Goal: Information Seeking & Learning: Compare options

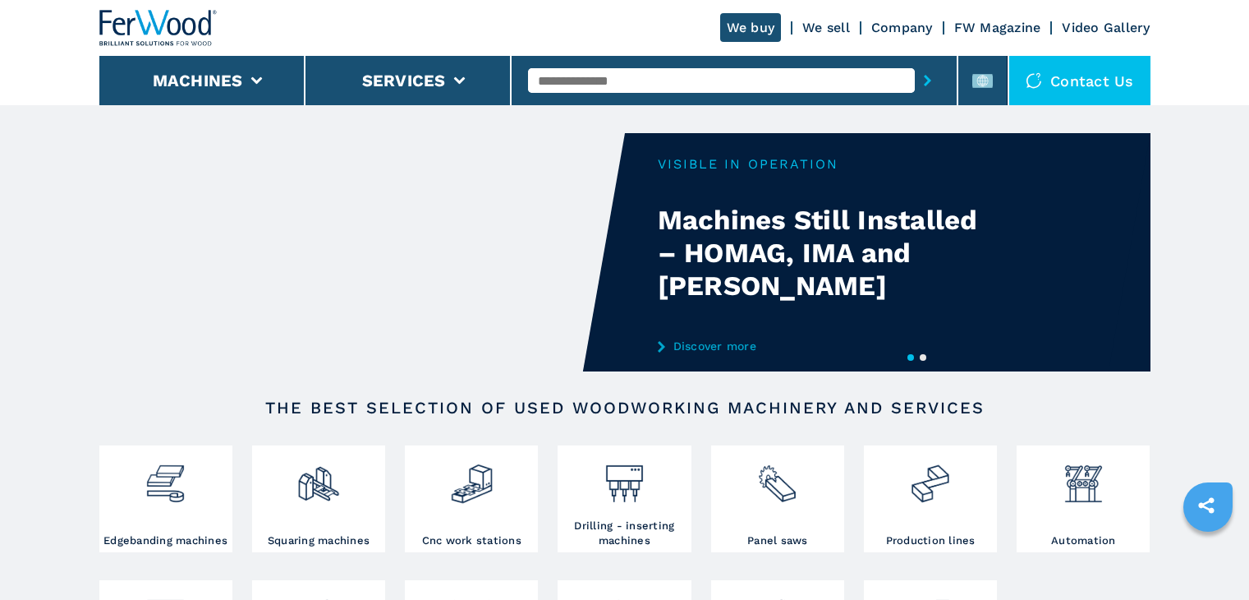
click at [552, 73] on input "text" at bounding box center [721, 80] width 387 height 25
click at [590, 83] on input "text" at bounding box center [721, 80] width 387 height 25
paste input "******"
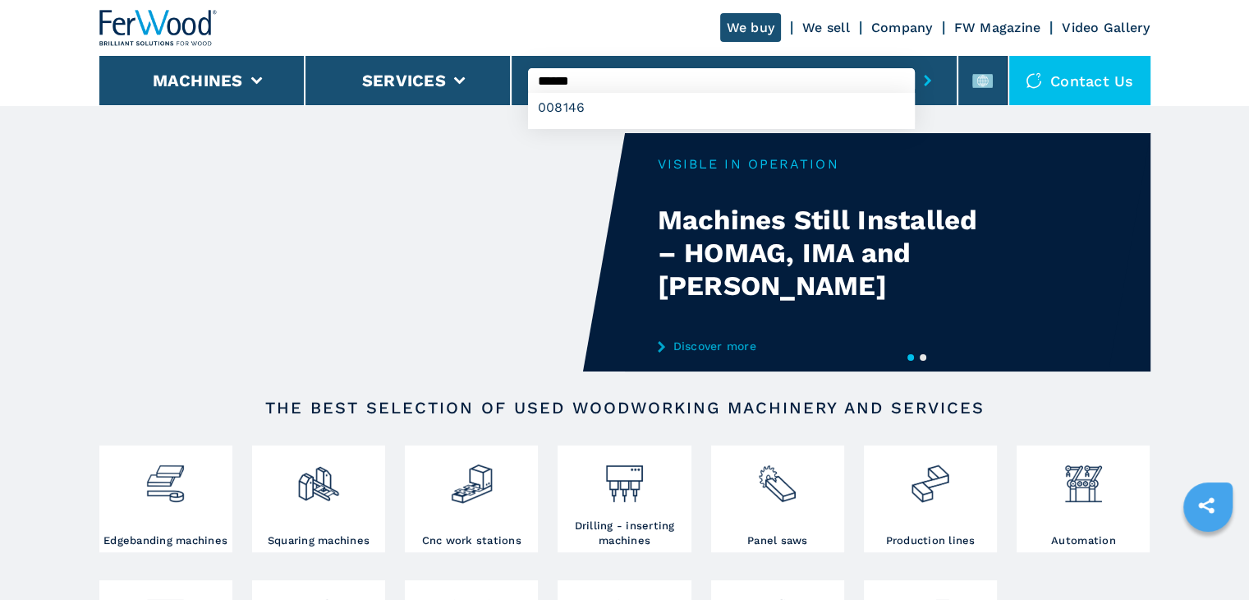
type input "******"
click at [930, 80] on icon "submit-button" at bounding box center [927, 80] width 7 height 11
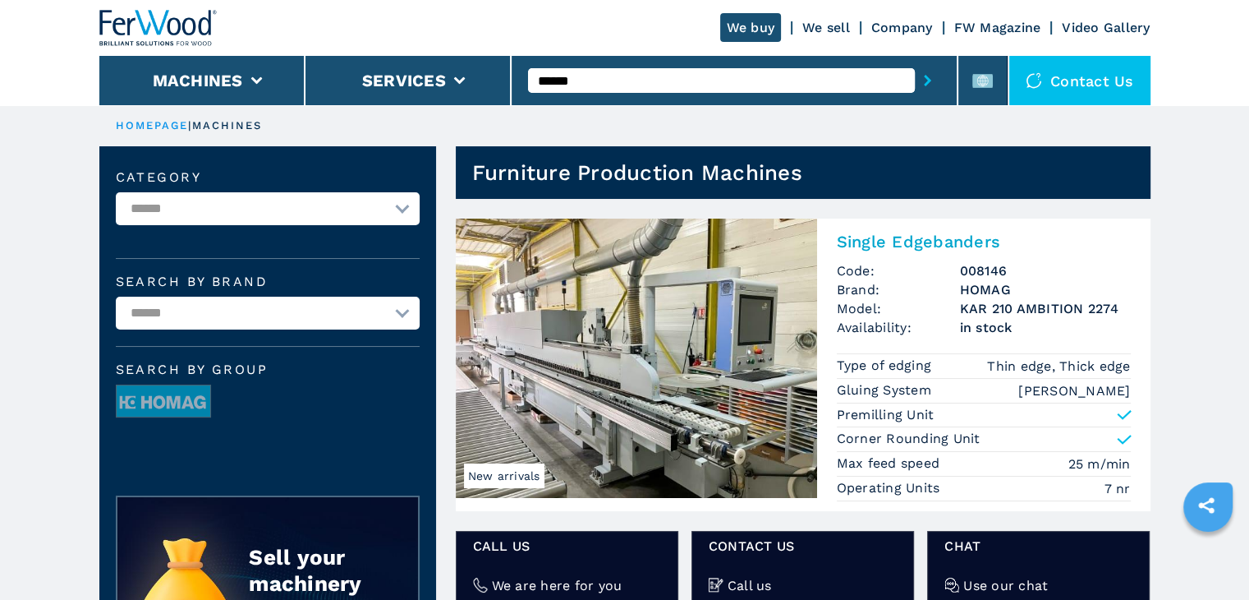
click at [930, 244] on h2 "Single Edgebanders" at bounding box center [984, 242] width 294 height 20
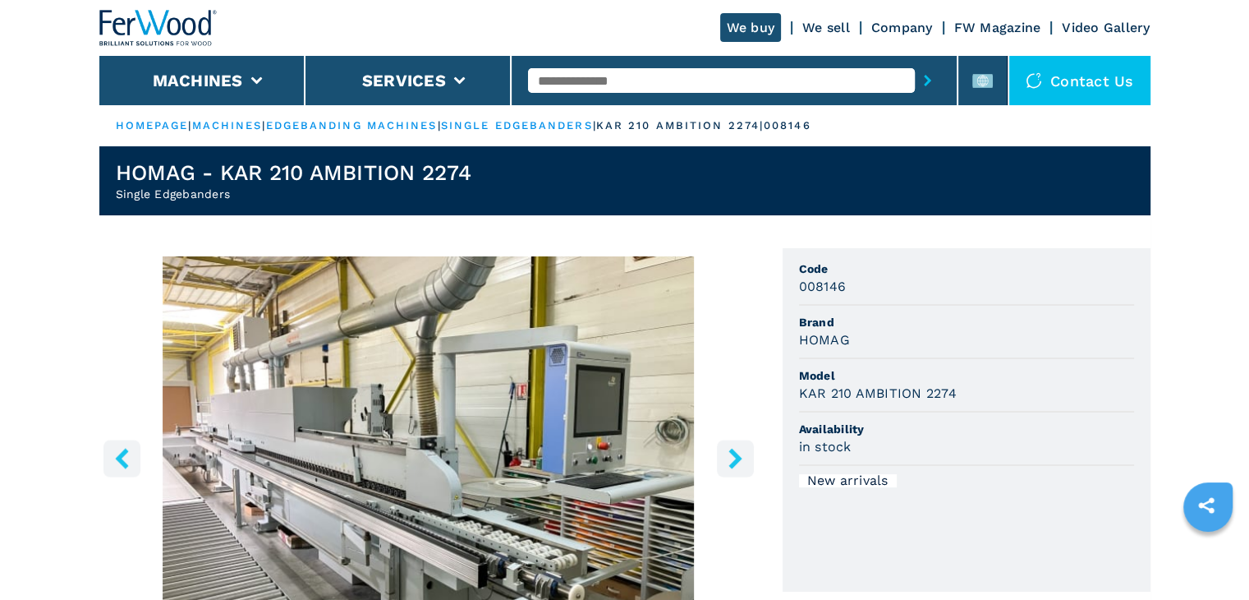
click at [834, 288] on h3 "008146" at bounding box center [823, 286] width 48 height 19
copy h3 "008146"
click at [819, 340] on h3 "HOMAG" at bounding box center [824, 339] width 51 height 19
drag, startPoint x: 846, startPoint y: 339, endPoint x: 788, endPoint y: 350, distance: 58.5
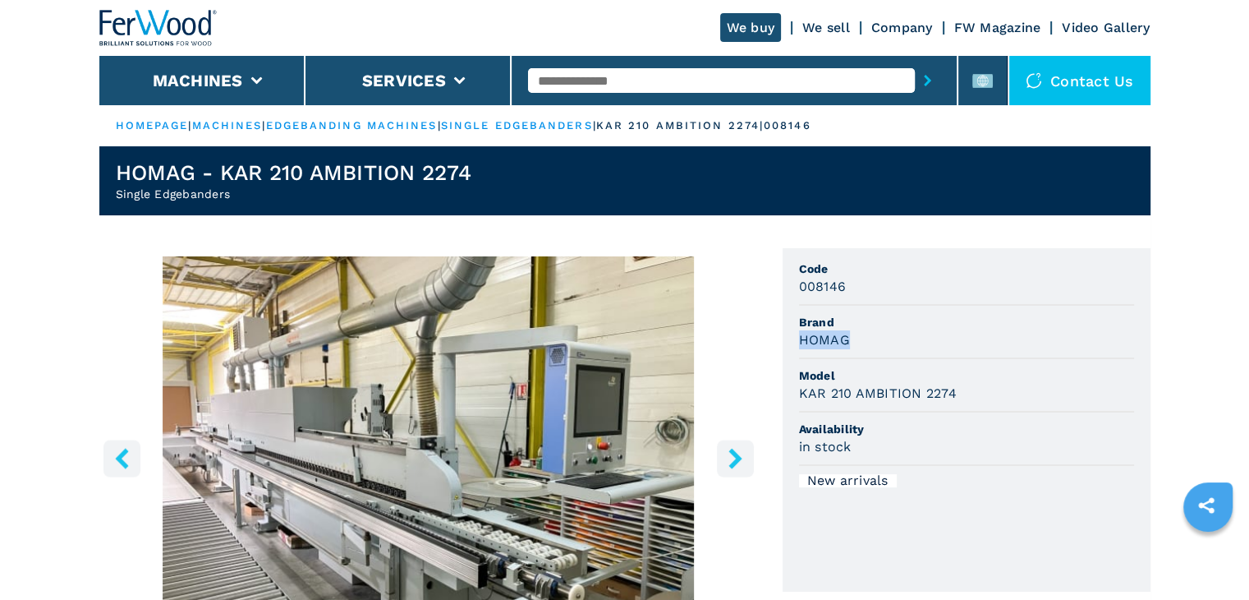
click at [788, 350] on ul "Code 008146 Brand HOMAG Model KAR 210 AMBITION 2274 Availability in stock New a…" at bounding box center [967, 419] width 368 height 343
copy h3 "HOMAG"
drag, startPoint x: 949, startPoint y: 379, endPoint x: 974, endPoint y: 402, distance: 33.7
click at [949, 379] on span "Model" at bounding box center [966, 375] width 335 height 16
drag, startPoint x: 953, startPoint y: 397, endPoint x: 834, endPoint y: 396, distance: 119.1
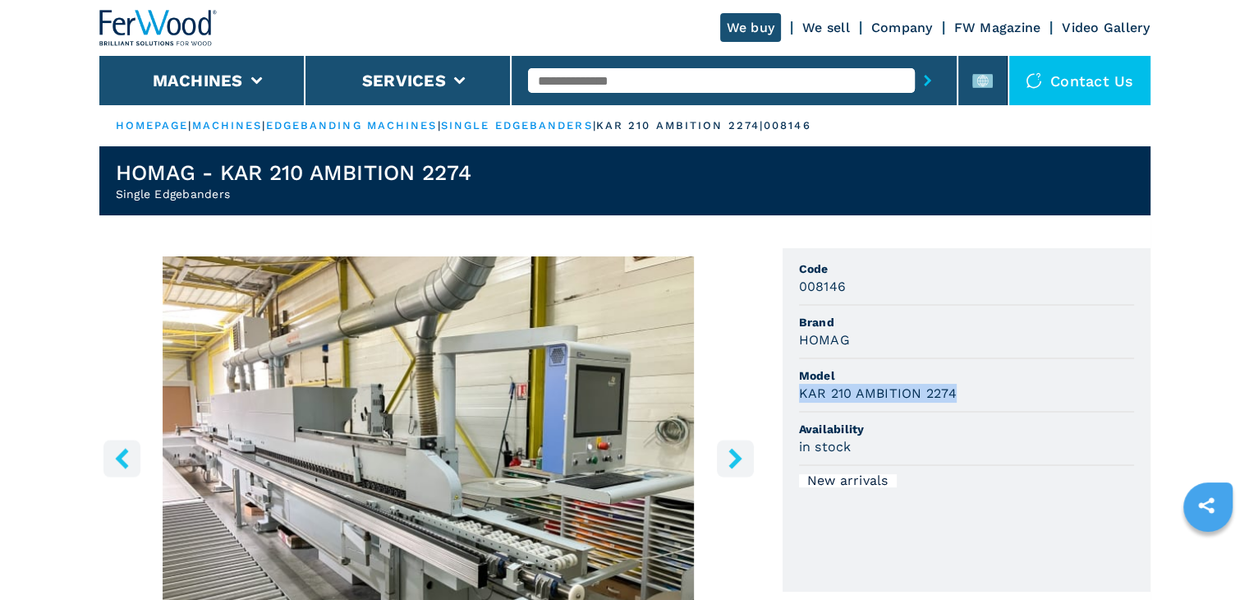
click at [810, 404] on li "Model KAR 210 AMBITION 2274" at bounding box center [966, 385] width 335 height 53
click at [963, 370] on span "Model" at bounding box center [966, 375] width 335 height 16
drag, startPoint x: 957, startPoint y: 385, endPoint x: 798, endPoint y: 402, distance: 159.3
click at [799, 402] on li "Model KAR 210 AMBITION 2274" at bounding box center [966, 385] width 335 height 53
copy h3 "KAR 210 AMBITION 2274"
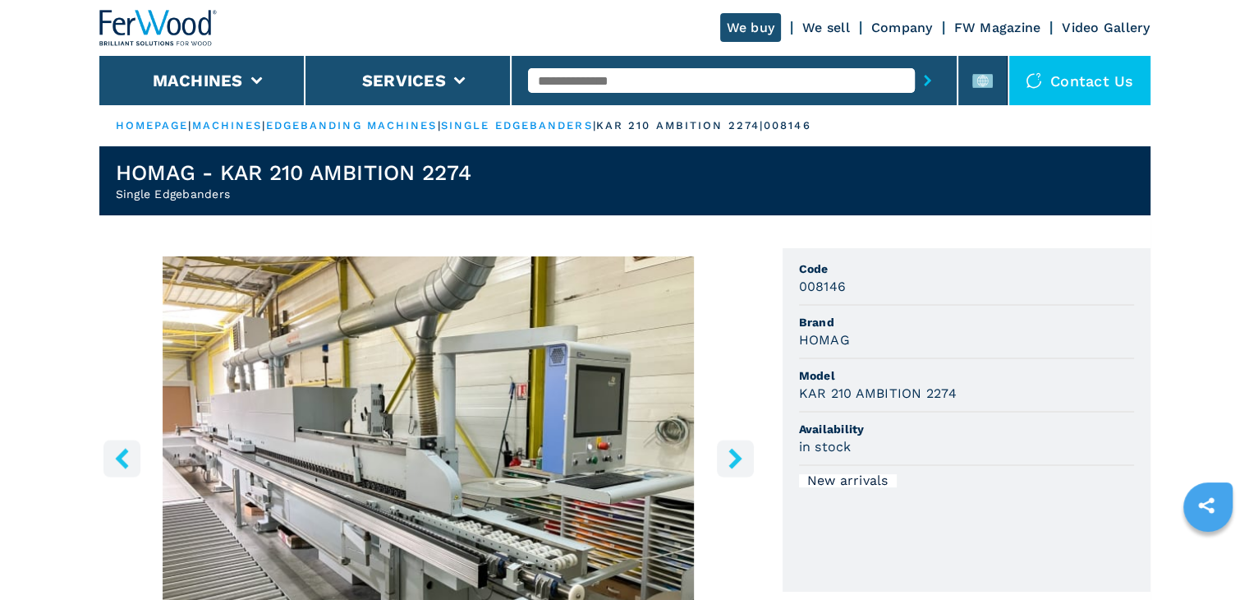
click at [969, 379] on span "Model" at bounding box center [966, 375] width 335 height 16
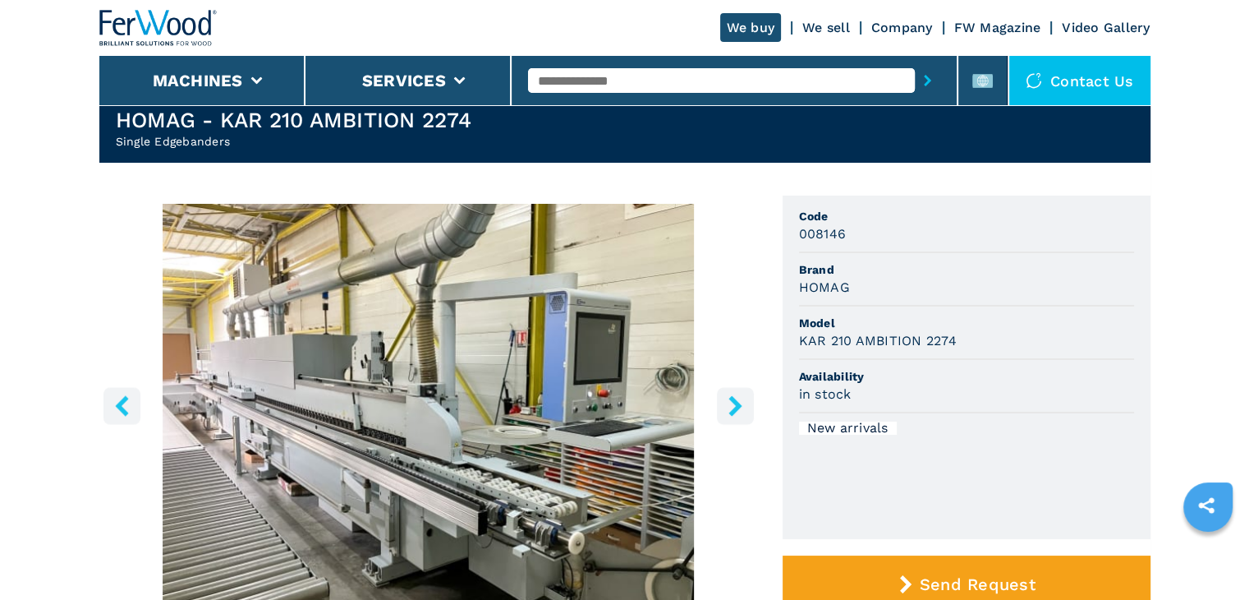
scroll to position [82, 0]
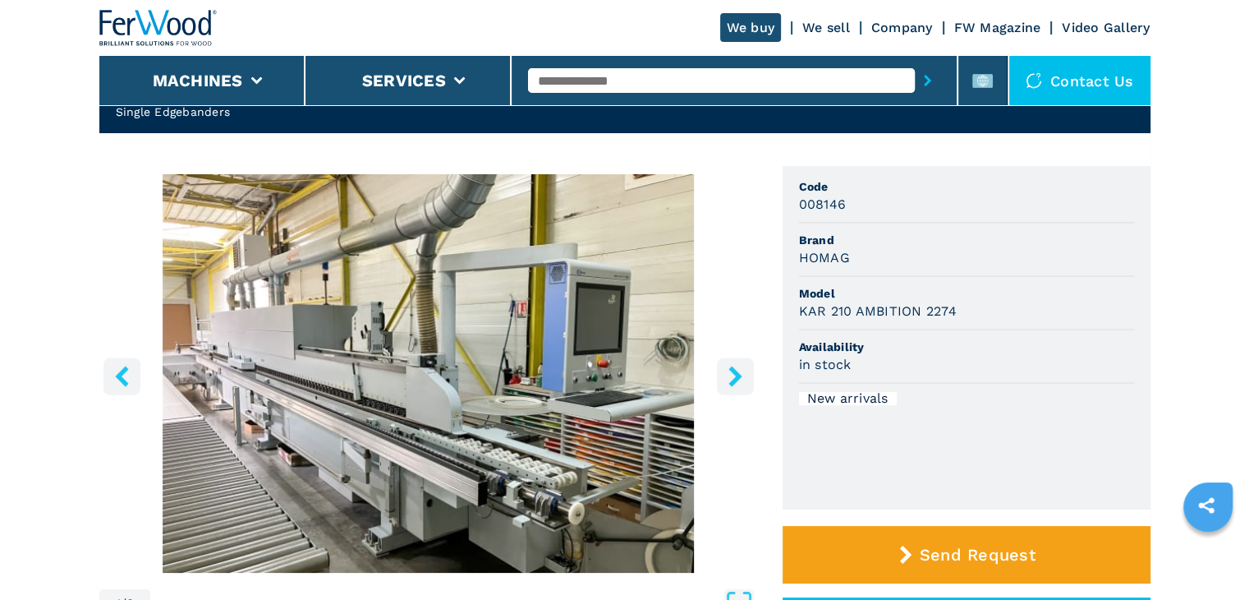
drag, startPoint x: 393, startPoint y: 407, endPoint x: 393, endPoint y: 397, distance: 9.0
click at [393, 397] on img "Go to Slide 1" at bounding box center [428, 373] width 659 height 398
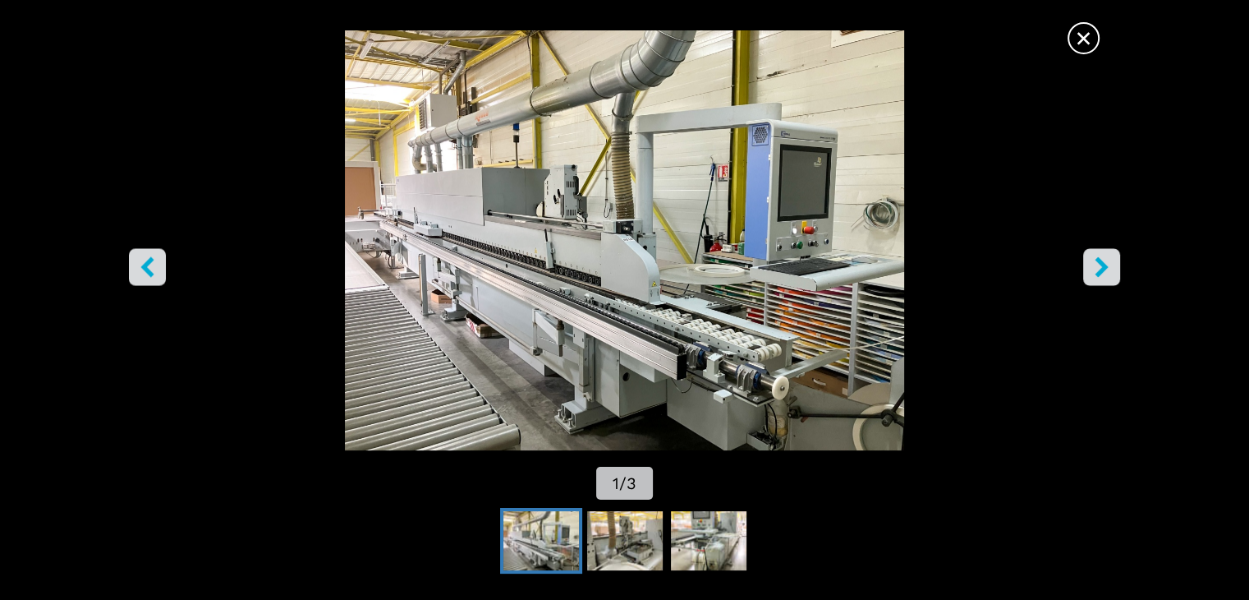
click at [825, 169] on img "Go to Slide 1" at bounding box center [624, 240] width 1124 height 420
click at [1073, 34] on span "×" at bounding box center [1083, 35] width 29 height 29
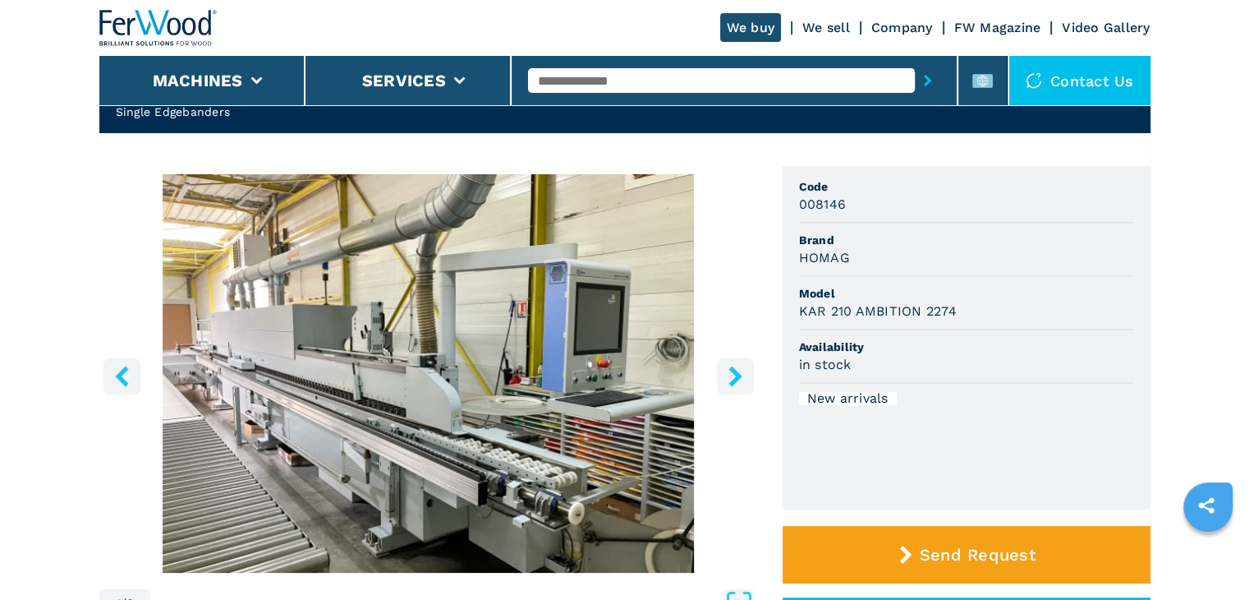
scroll to position [0, 0]
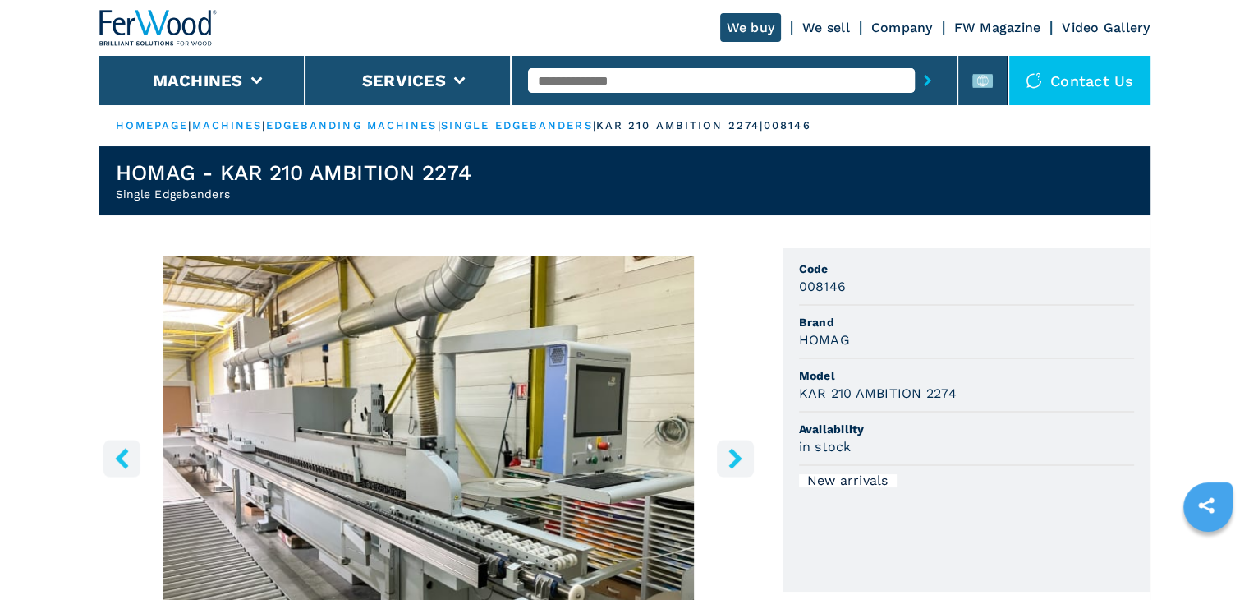
click at [578, 79] on input "text" at bounding box center [721, 80] width 387 height 25
paste input "******"
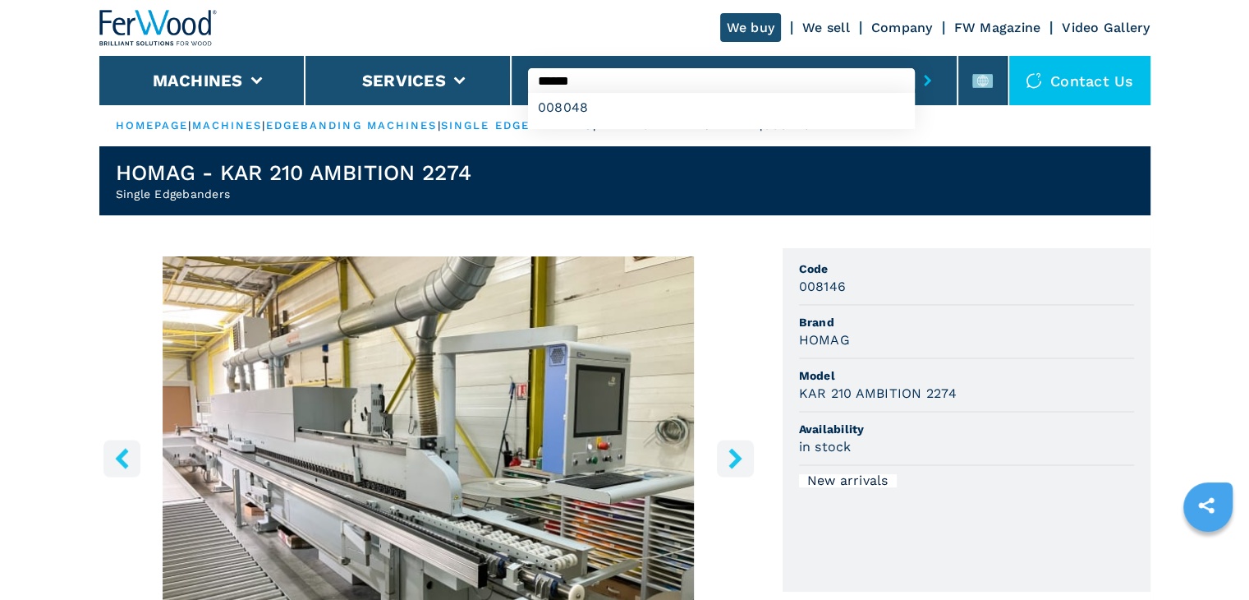
type input "******"
click at [933, 86] on button "submit-button" at bounding box center [927, 81] width 25 height 38
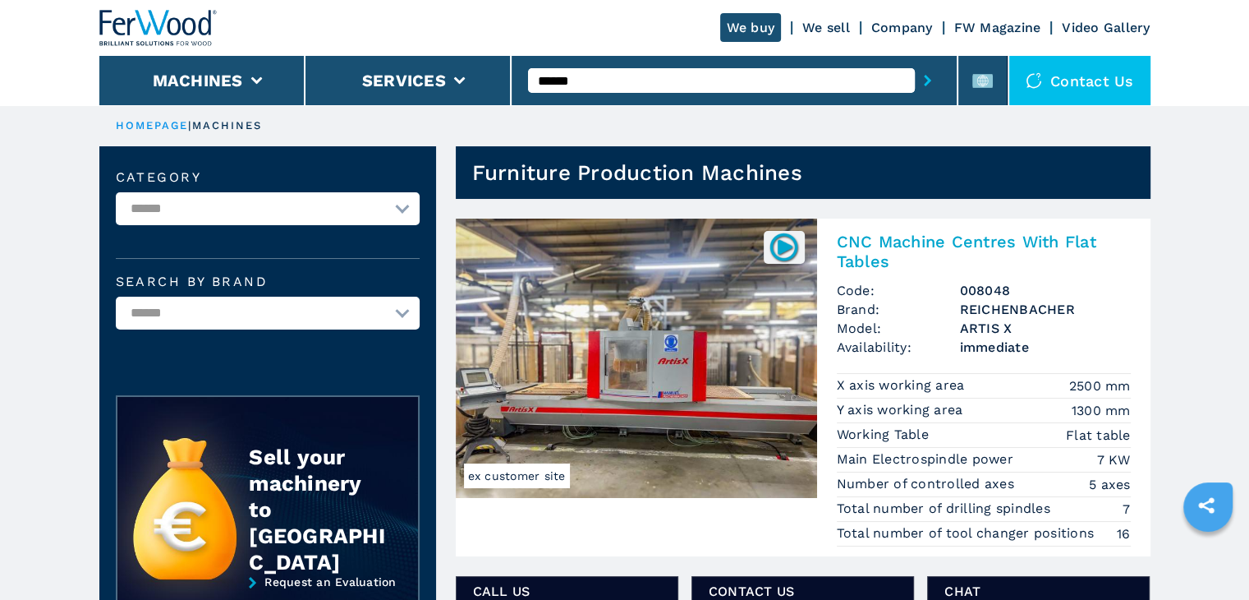
click at [939, 237] on h2 "CNC Machine Centres With Flat Tables" at bounding box center [984, 251] width 294 height 39
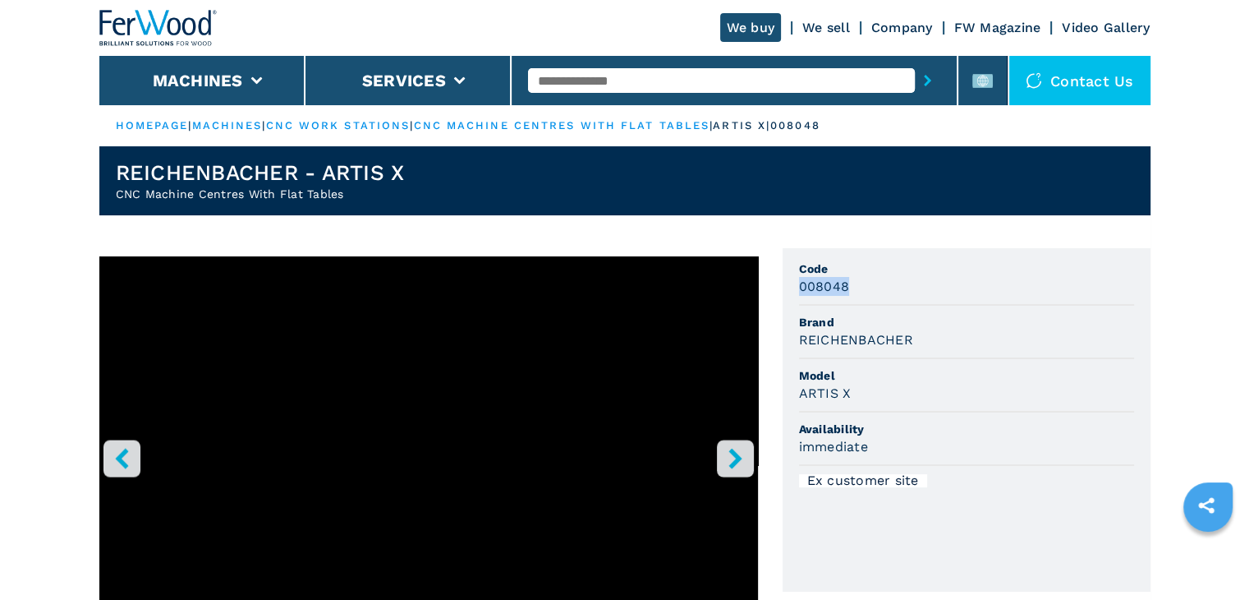
drag, startPoint x: 797, startPoint y: 286, endPoint x: 860, endPoint y: 287, distance: 62.4
click at [860, 287] on ul "Code 008048 Brand [PERSON_NAME] Model [PERSON_NAME] X Availability immediate Ex…" at bounding box center [967, 419] width 368 height 343
copy h3 "008048"
click at [952, 330] on div "REICHENBACHER" at bounding box center [966, 339] width 335 height 19
drag, startPoint x: 802, startPoint y: 340, endPoint x: 922, endPoint y: 344, distance: 120.8
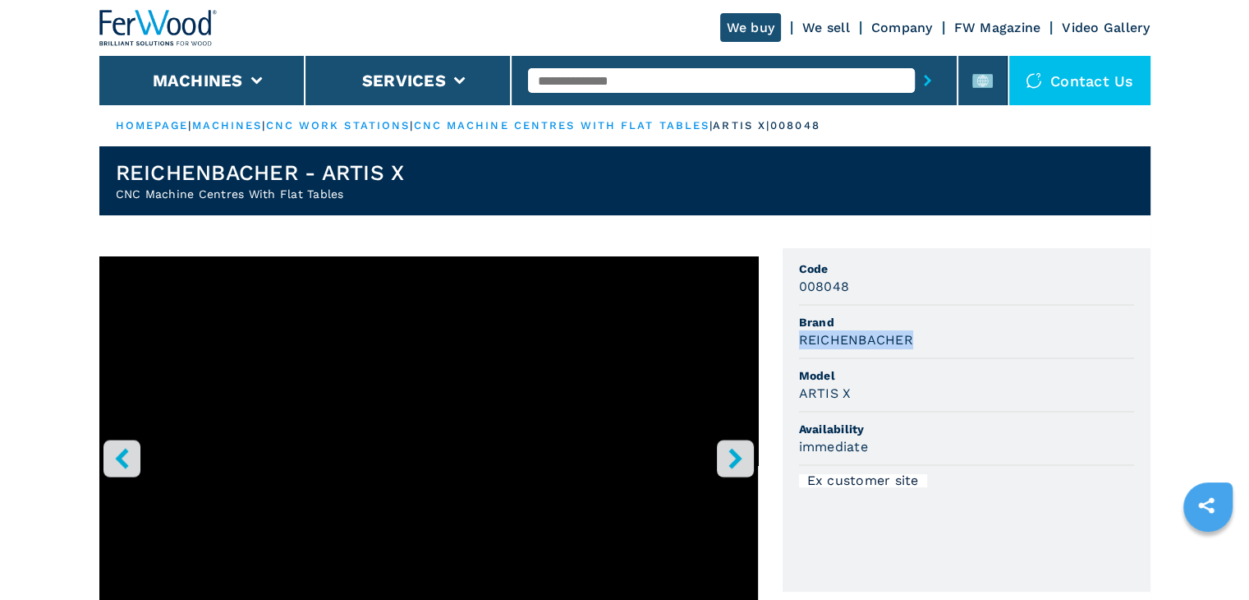
click at [922, 344] on div "REICHENBACHER" at bounding box center [966, 339] width 335 height 19
click at [919, 330] on div "REICHENBACHER" at bounding box center [966, 339] width 335 height 19
drag, startPoint x: 917, startPoint y: 338, endPoint x: 795, endPoint y: 342, distance: 121.6
click at [795, 342] on ul "Code 008048 Brand [PERSON_NAME] Model [PERSON_NAME] X Availability immediate Ex…" at bounding box center [967, 419] width 368 height 343
copy h3 "REICHENBACHER"
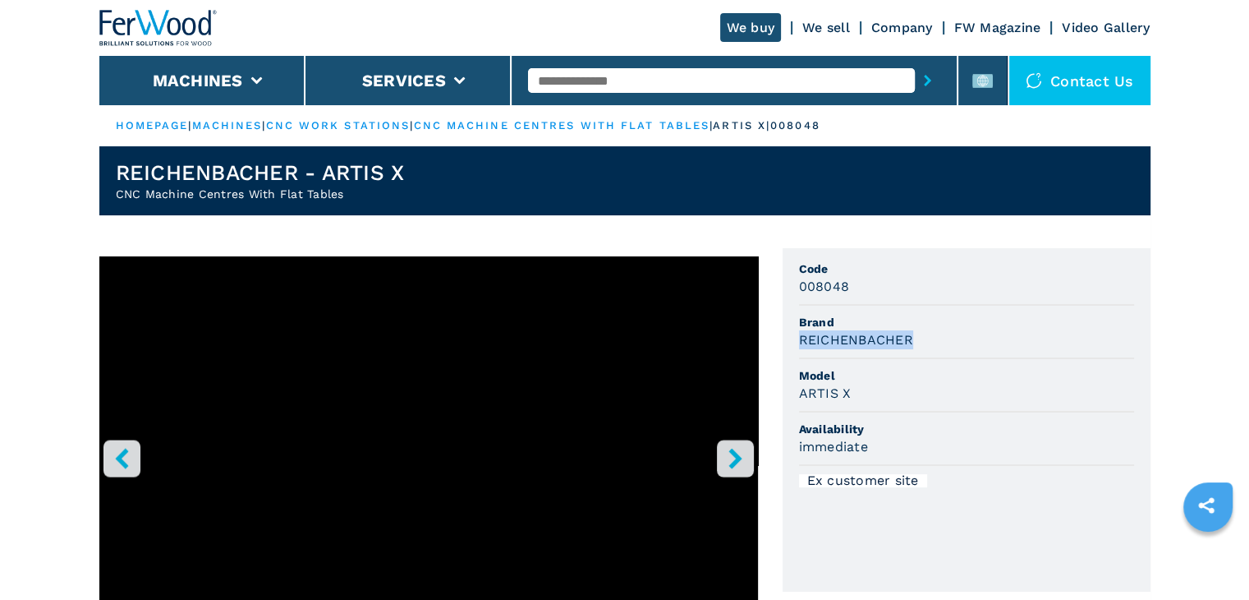
click at [985, 342] on div "REICHENBACHER" at bounding box center [966, 339] width 335 height 19
drag, startPoint x: 796, startPoint y: 396, endPoint x: 879, endPoint y: 385, distance: 83.6
click at [879, 385] on ul "Code 008048 Brand [PERSON_NAME] Model [PERSON_NAME] X Availability immediate Ex…" at bounding box center [967, 419] width 368 height 343
click at [894, 369] on span "Model" at bounding box center [966, 375] width 335 height 16
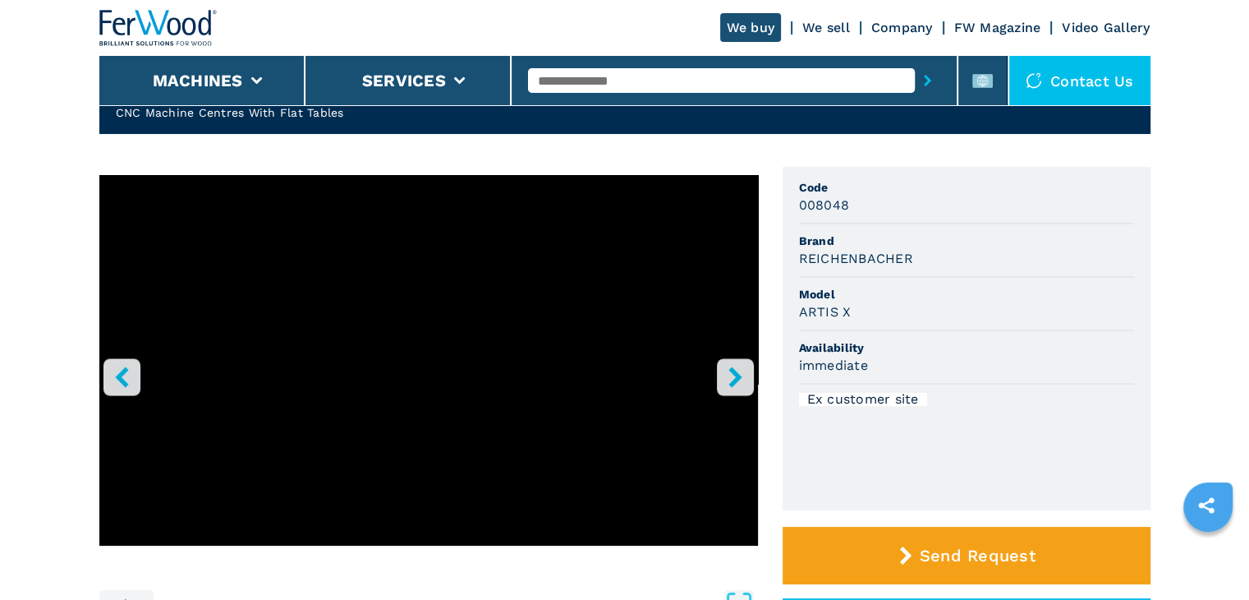
scroll to position [164, 0]
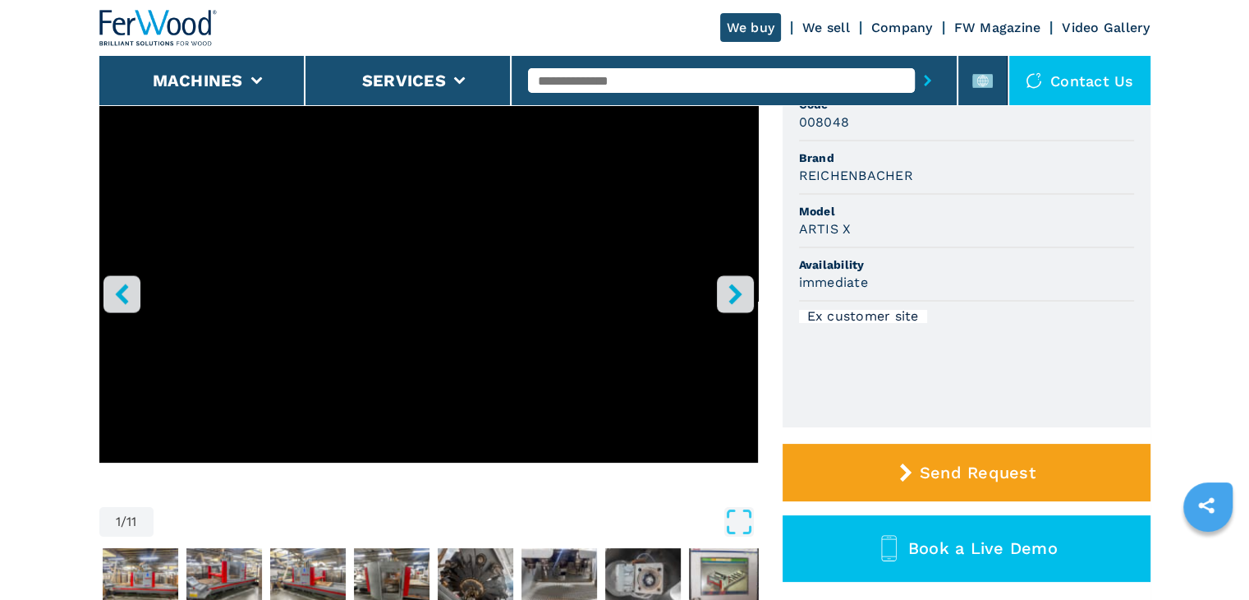
click at [719, 299] on button "right-button" at bounding box center [735, 293] width 37 height 37
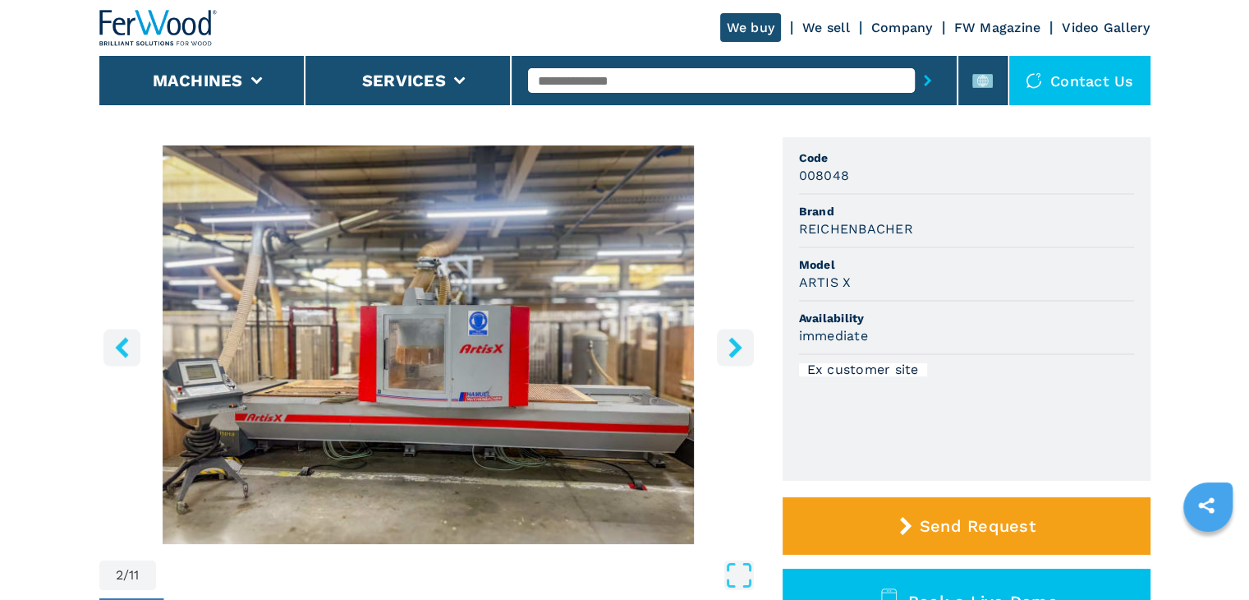
scroll to position [82, 0]
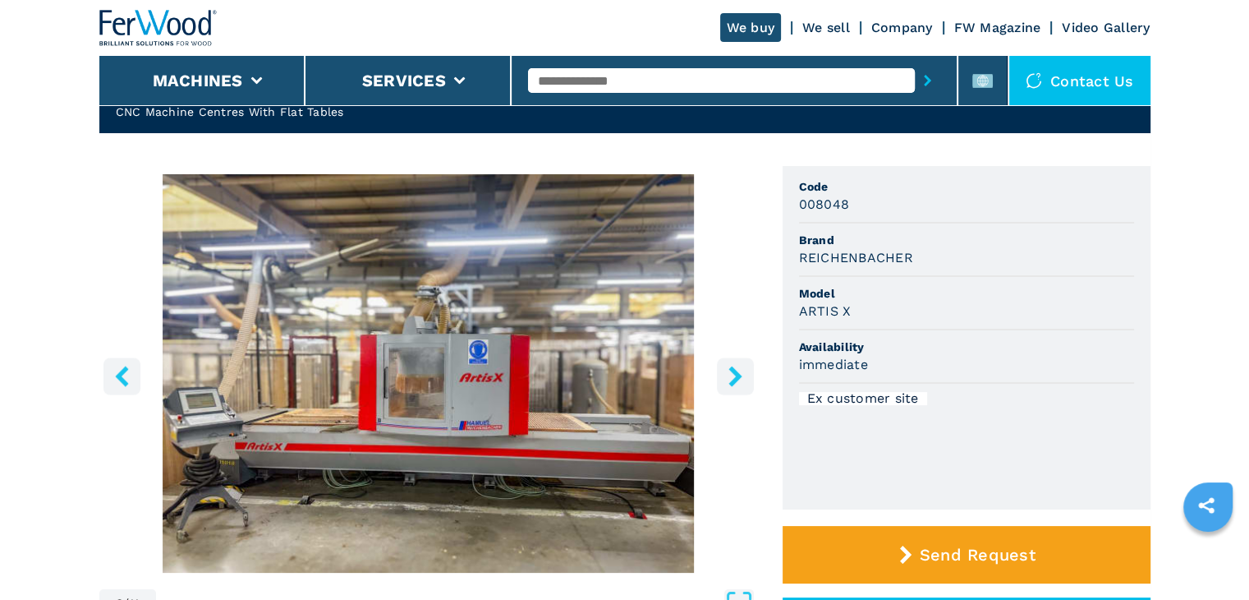
click at [476, 370] on img "Go to Slide 2" at bounding box center [428, 373] width 659 height 398
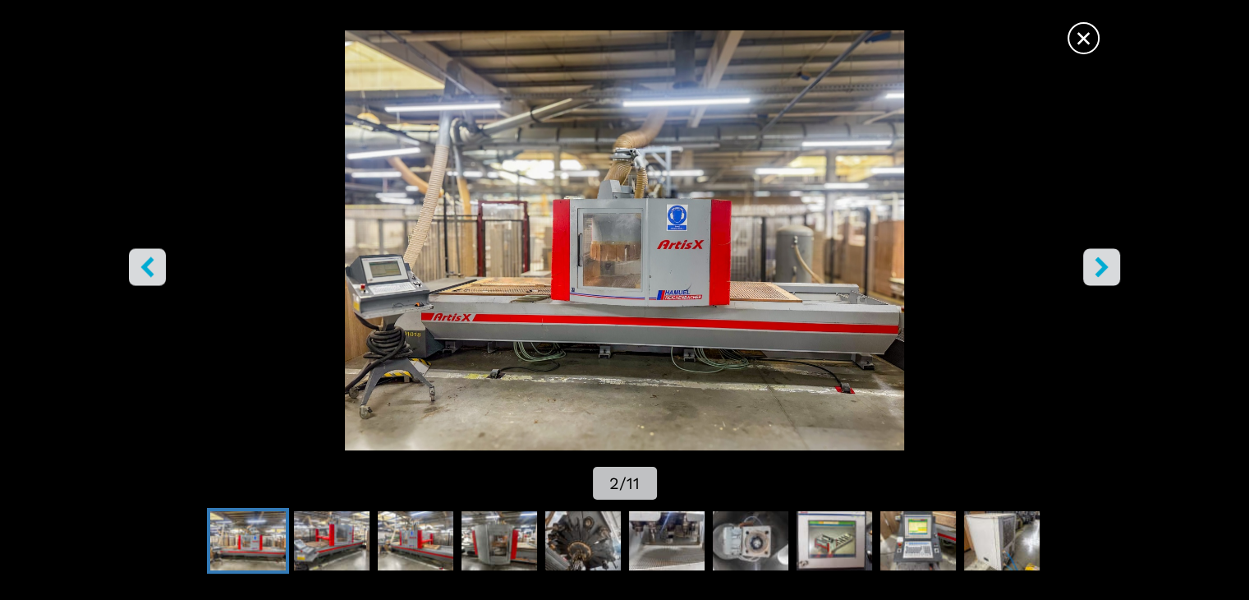
click at [833, 122] on img "Go to Slide 2" at bounding box center [624, 240] width 1124 height 420
click at [1070, 36] on span "×" at bounding box center [1083, 35] width 29 height 29
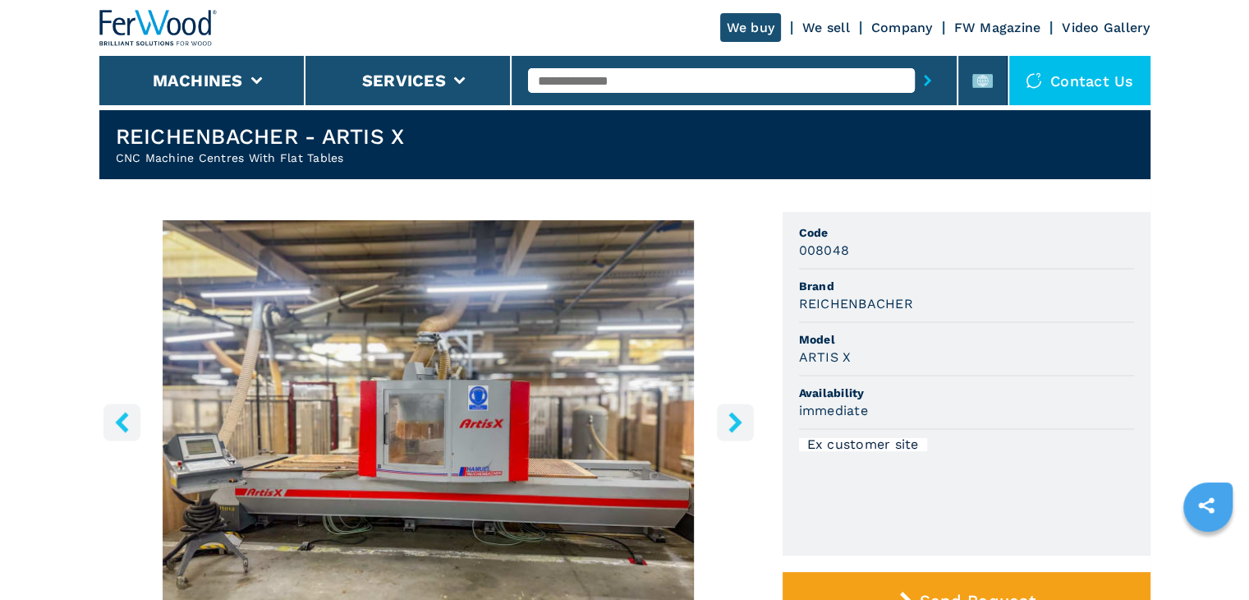
scroll to position [0, 0]
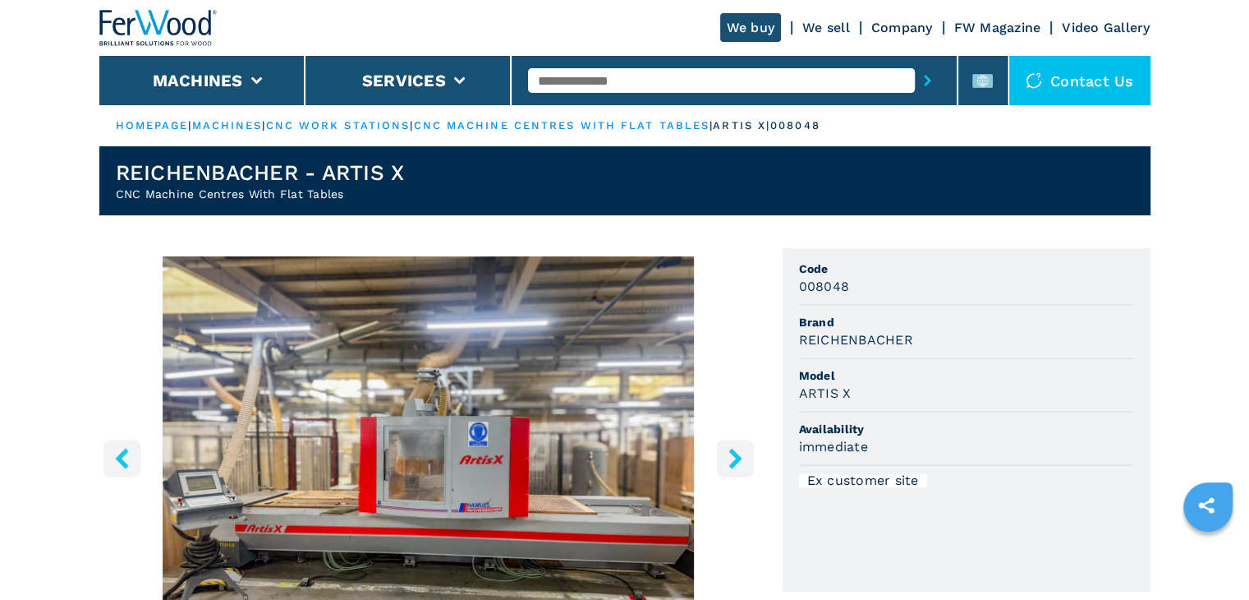
click at [569, 80] on input "text" at bounding box center [721, 80] width 387 height 25
paste input "******"
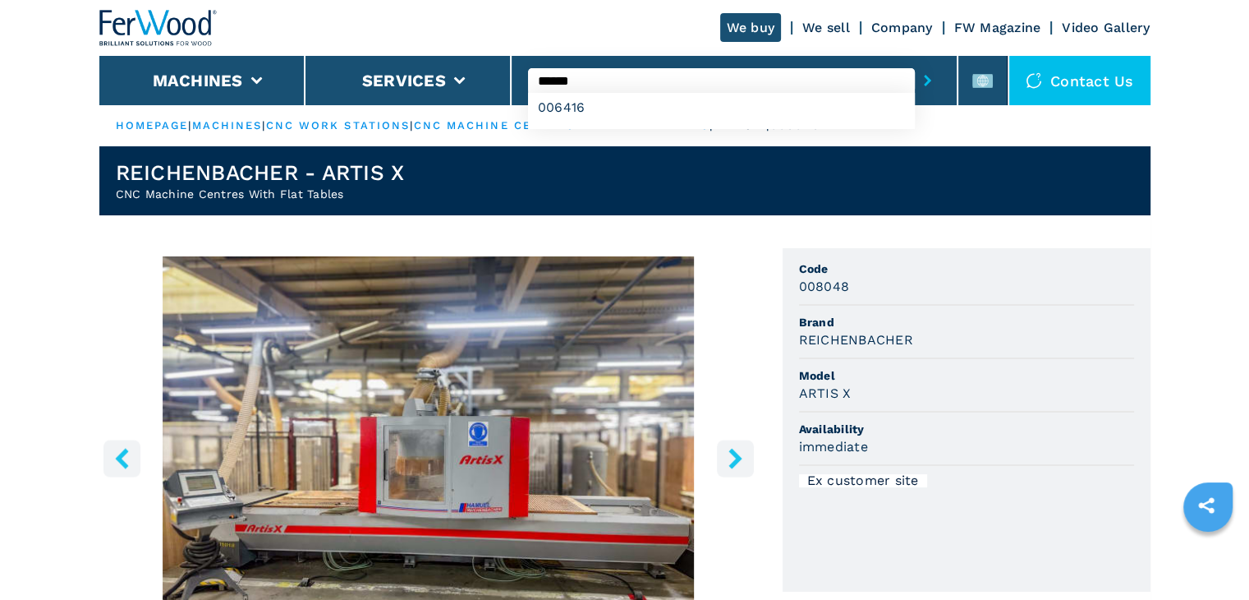
type input "******"
click at [928, 85] on icon "submit-button" at bounding box center [927, 80] width 7 height 11
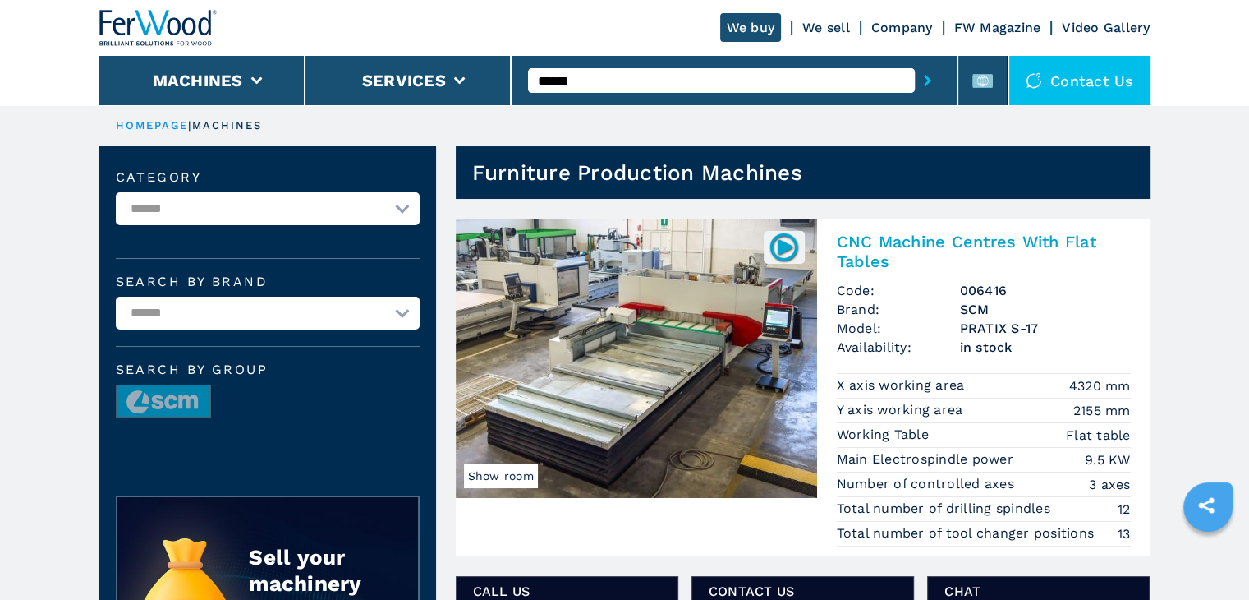
click at [920, 242] on h2 "CNC Machine Centres With Flat Tables" at bounding box center [984, 251] width 294 height 39
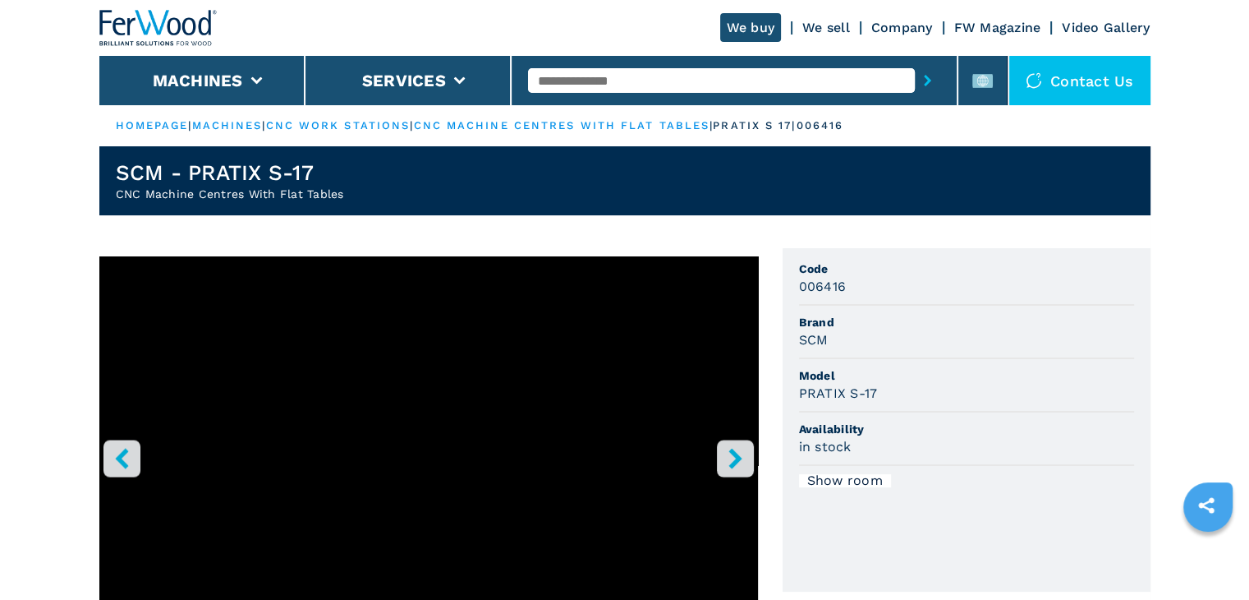
click at [822, 287] on h3 "006416" at bounding box center [823, 286] width 48 height 19
copy h3 "006416"
click at [981, 323] on span "Brand" at bounding box center [966, 322] width 335 height 16
drag, startPoint x: 828, startPoint y: 346, endPoint x: 797, endPoint y: 349, distance: 31.4
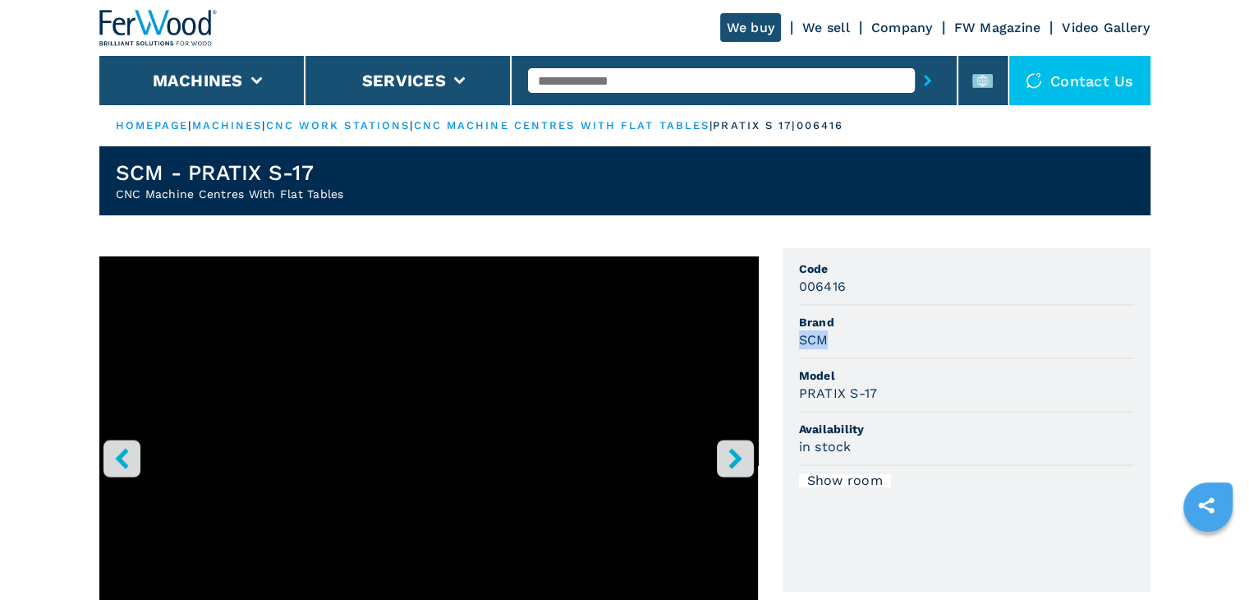
click at [797, 349] on ul "Code 006416 Brand SCM Model PRATIX S-17 Availability in stock Show room" at bounding box center [967, 419] width 368 height 343
copy h3 "SCM"
drag, startPoint x: 930, startPoint y: 379, endPoint x: 923, endPoint y: 385, distance: 9.3
click at [930, 379] on span "Model" at bounding box center [966, 375] width 335 height 16
drag, startPoint x: 880, startPoint y: 395, endPoint x: 799, endPoint y: 402, distance: 81.6
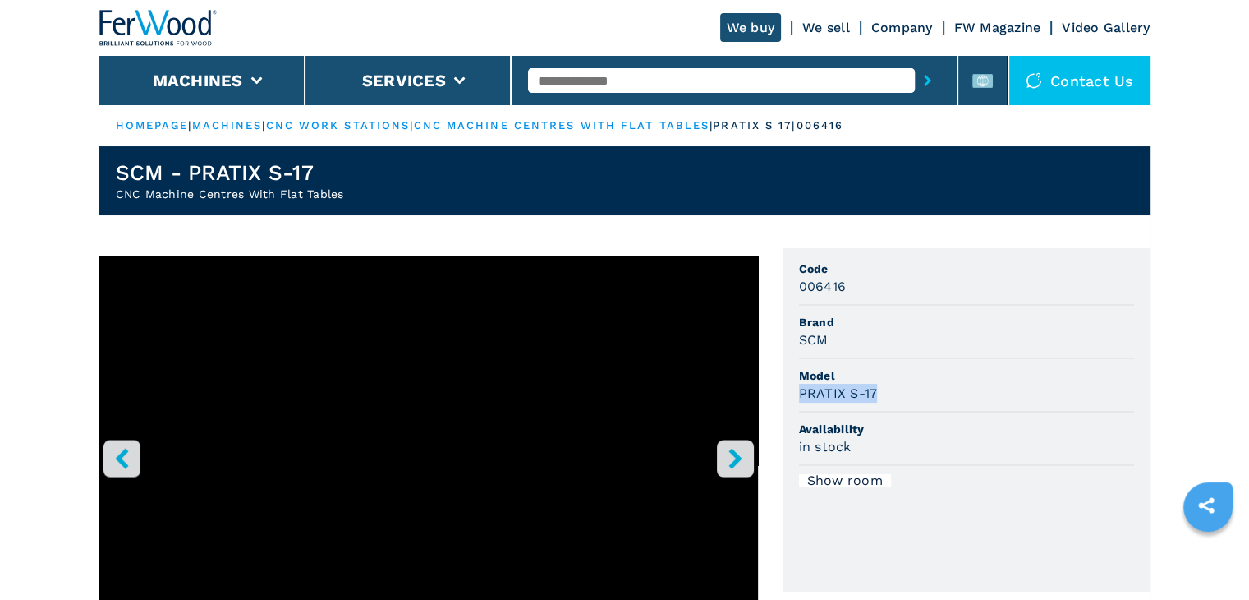
click at [799, 402] on li "Model PRATIX S-17" at bounding box center [966, 385] width 335 height 53
copy h3 "PRATIX S-17"
click at [950, 376] on span "Model" at bounding box center [966, 375] width 335 height 16
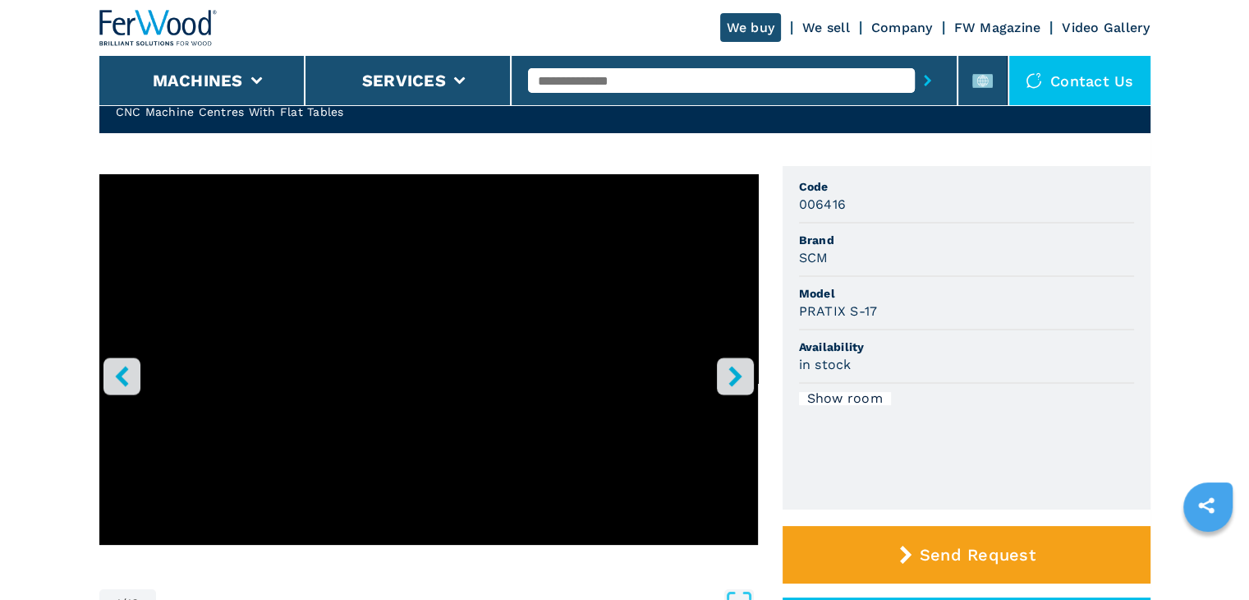
click at [741, 375] on icon "right-button" at bounding box center [735, 375] width 21 height 21
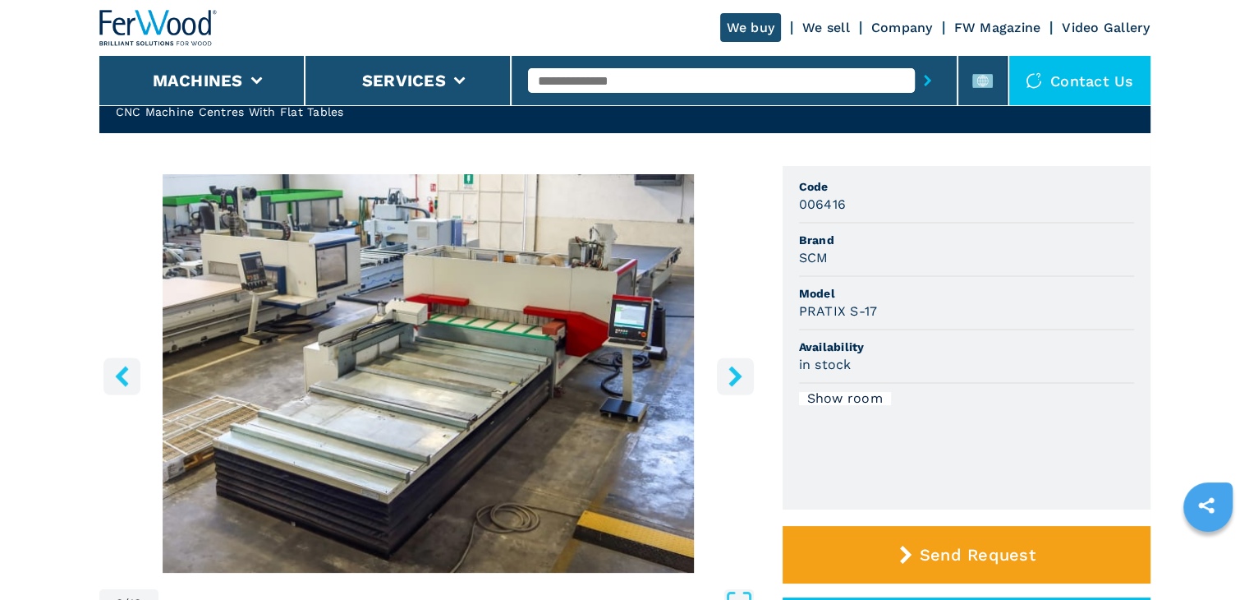
click at [131, 378] on icon "left-button" at bounding box center [122, 375] width 21 height 21
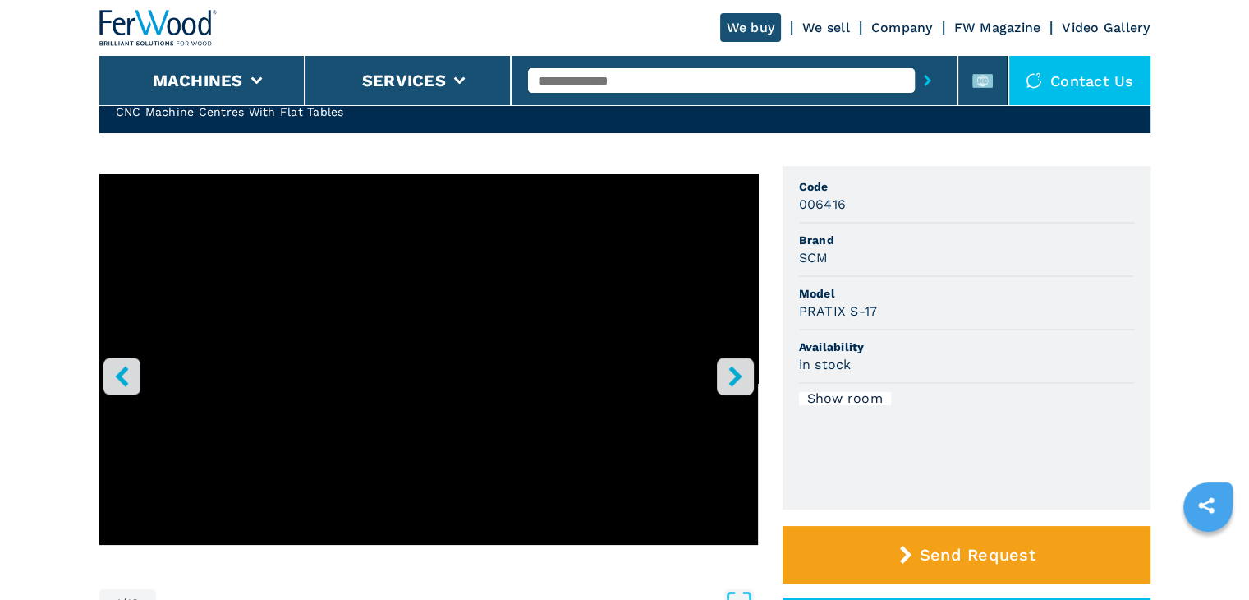
click at [723, 380] on button "right-button" at bounding box center [735, 375] width 37 height 37
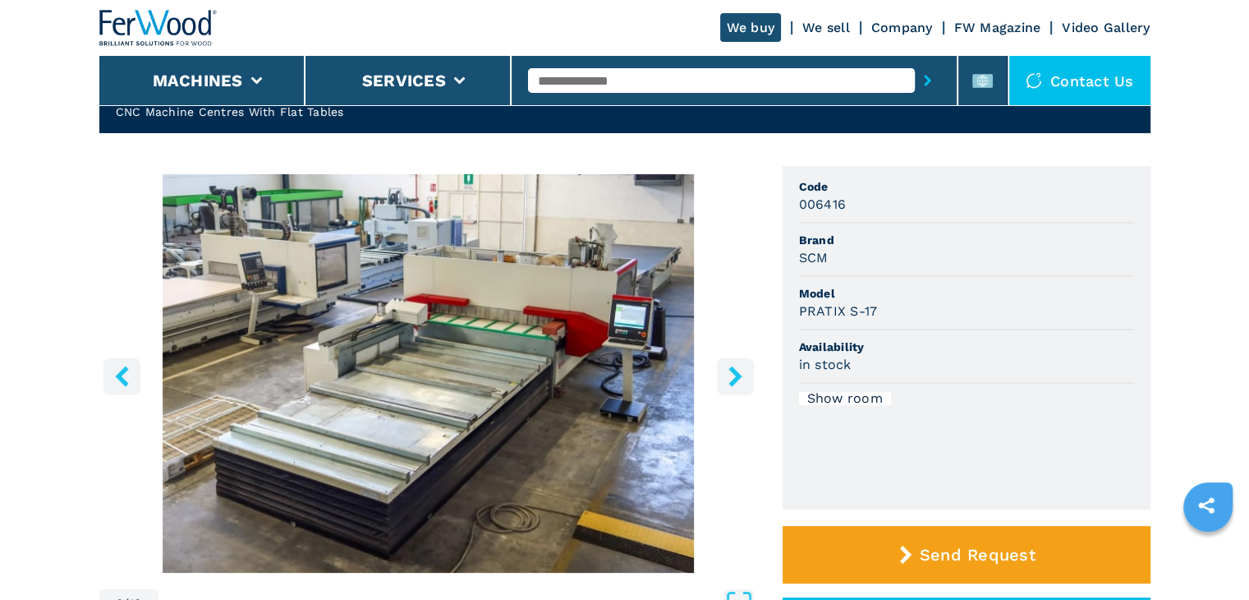
click at [554, 407] on img "Go to Slide 2" at bounding box center [428, 373] width 659 height 398
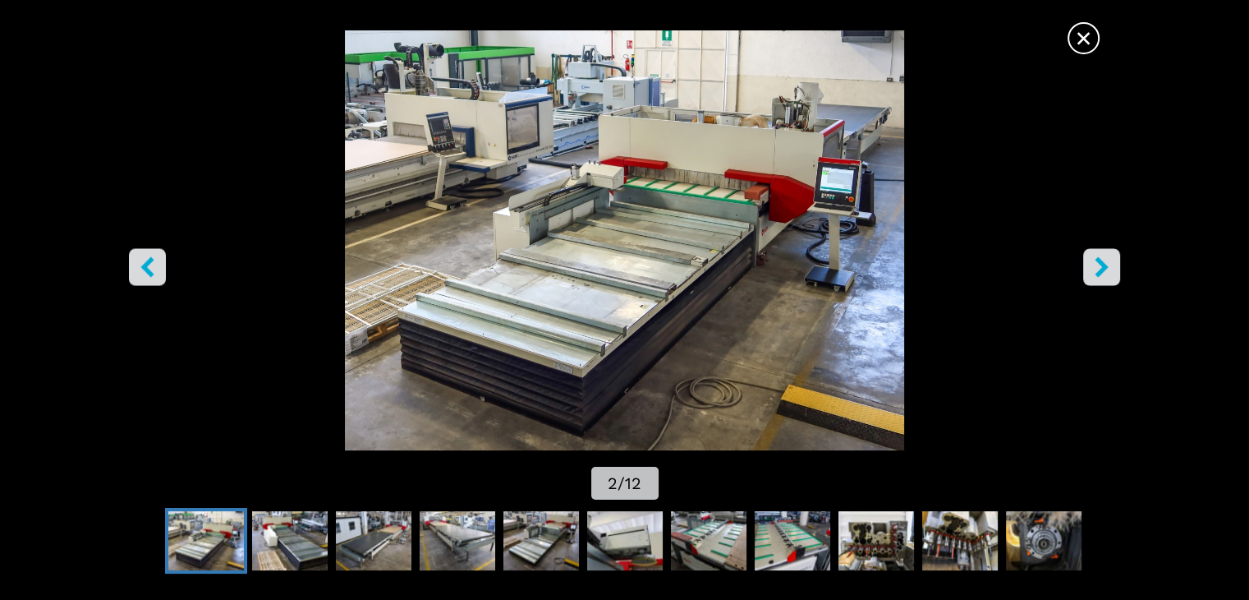
click at [151, 284] on button "left-button" at bounding box center [147, 267] width 37 height 37
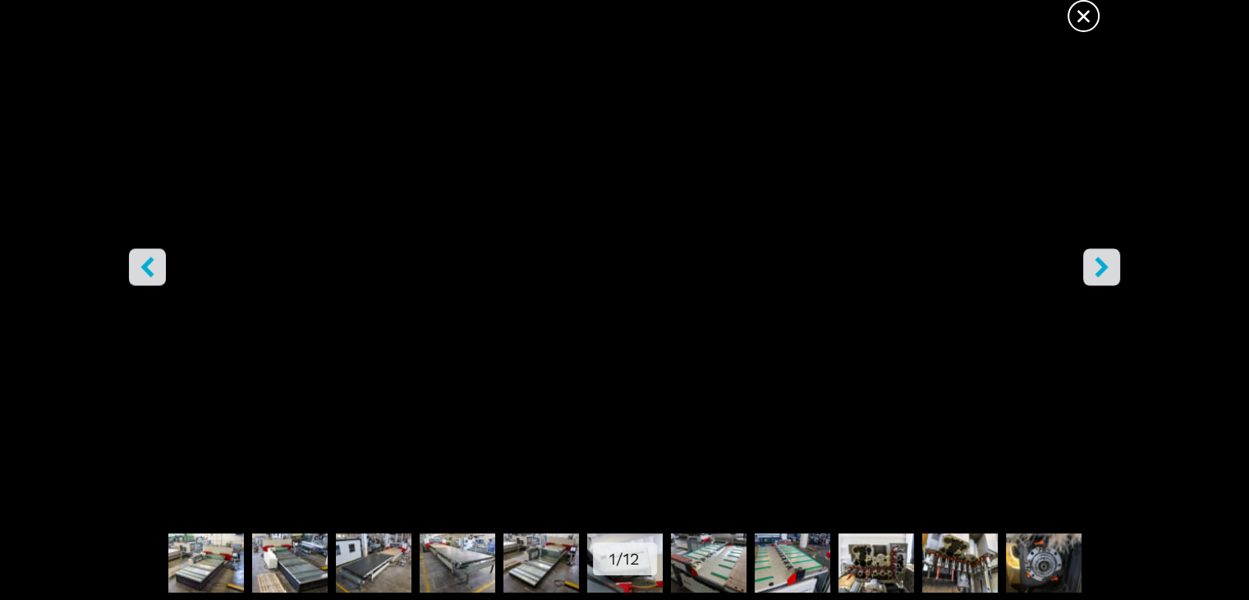
click at [1087, 270] on button "right-button" at bounding box center [1101, 267] width 37 height 37
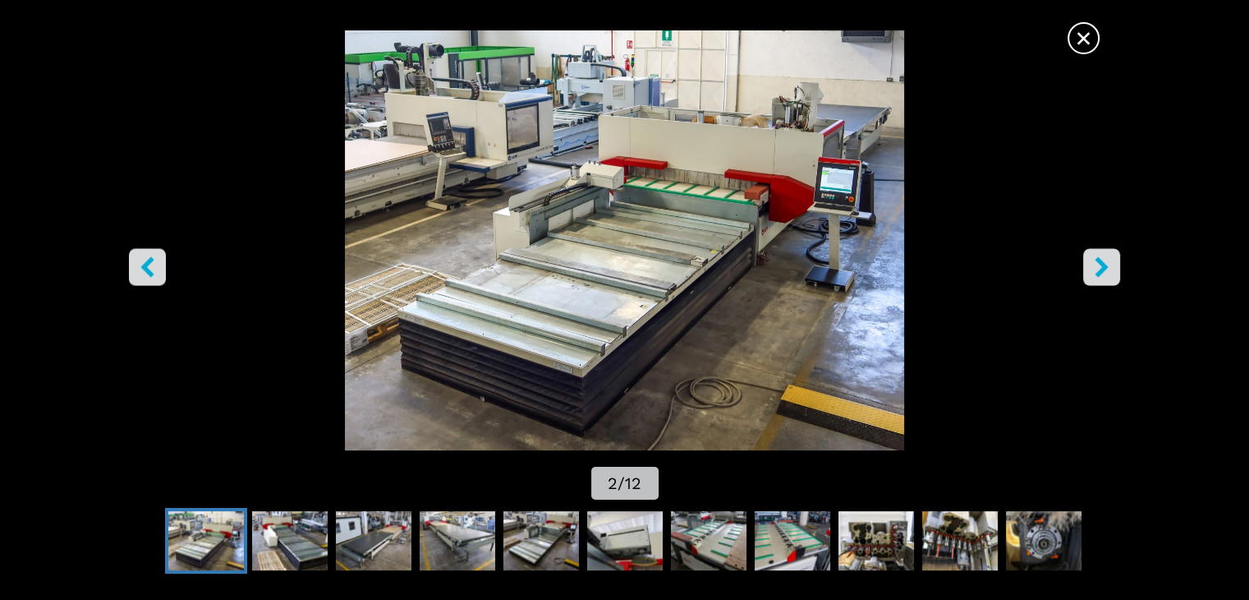
click at [1206, 57] on div "Go to Slide 2" at bounding box center [624, 240] width 1249 height 420
click at [1089, 47] on span "×" at bounding box center [1083, 35] width 29 height 29
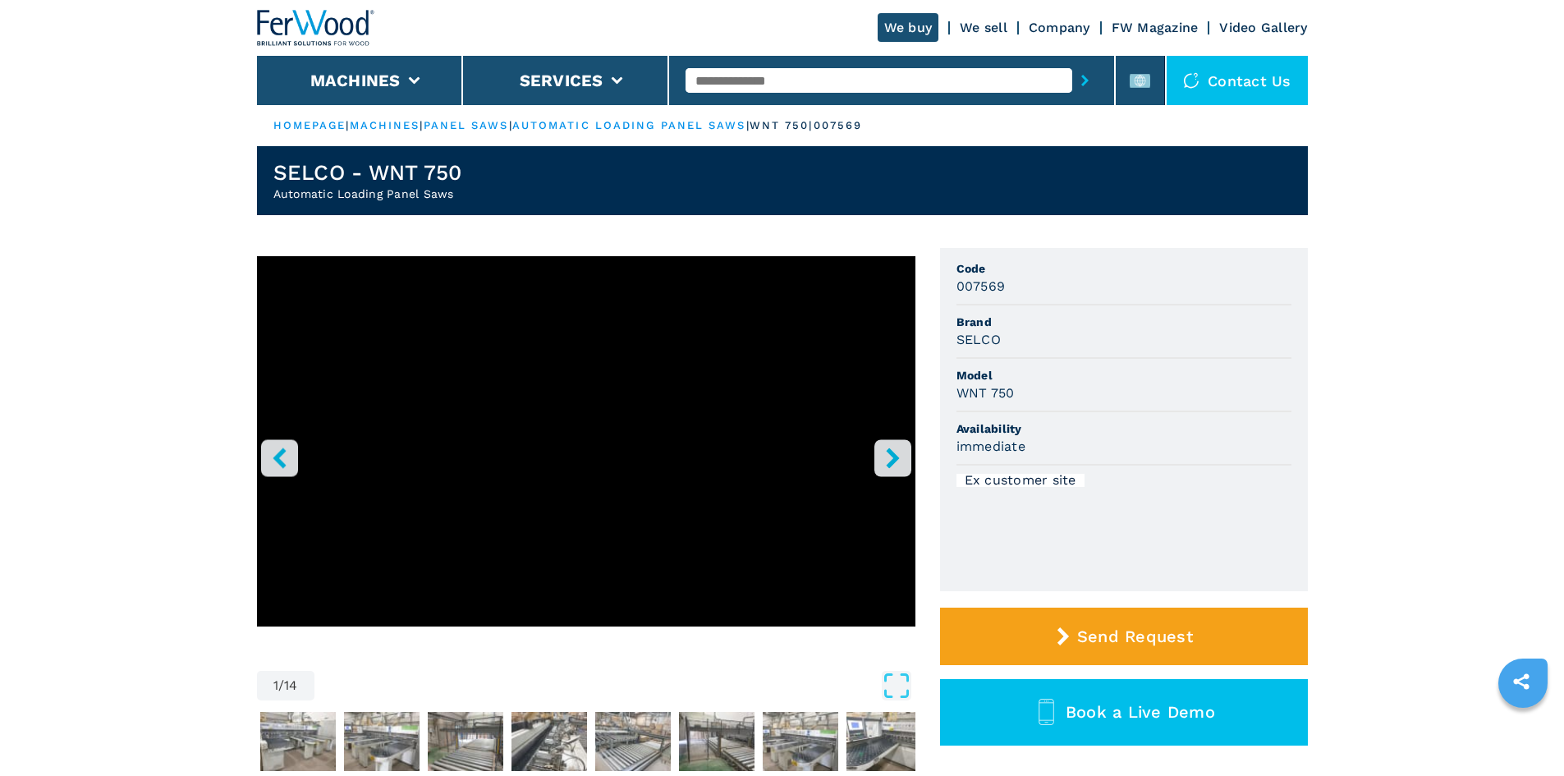
click at [747, 85] on input "text" at bounding box center [879, 80] width 387 height 25
paste input "******"
type input "******"
click at [1082, 79] on icon "submit-button" at bounding box center [1085, 80] width 7 height 11
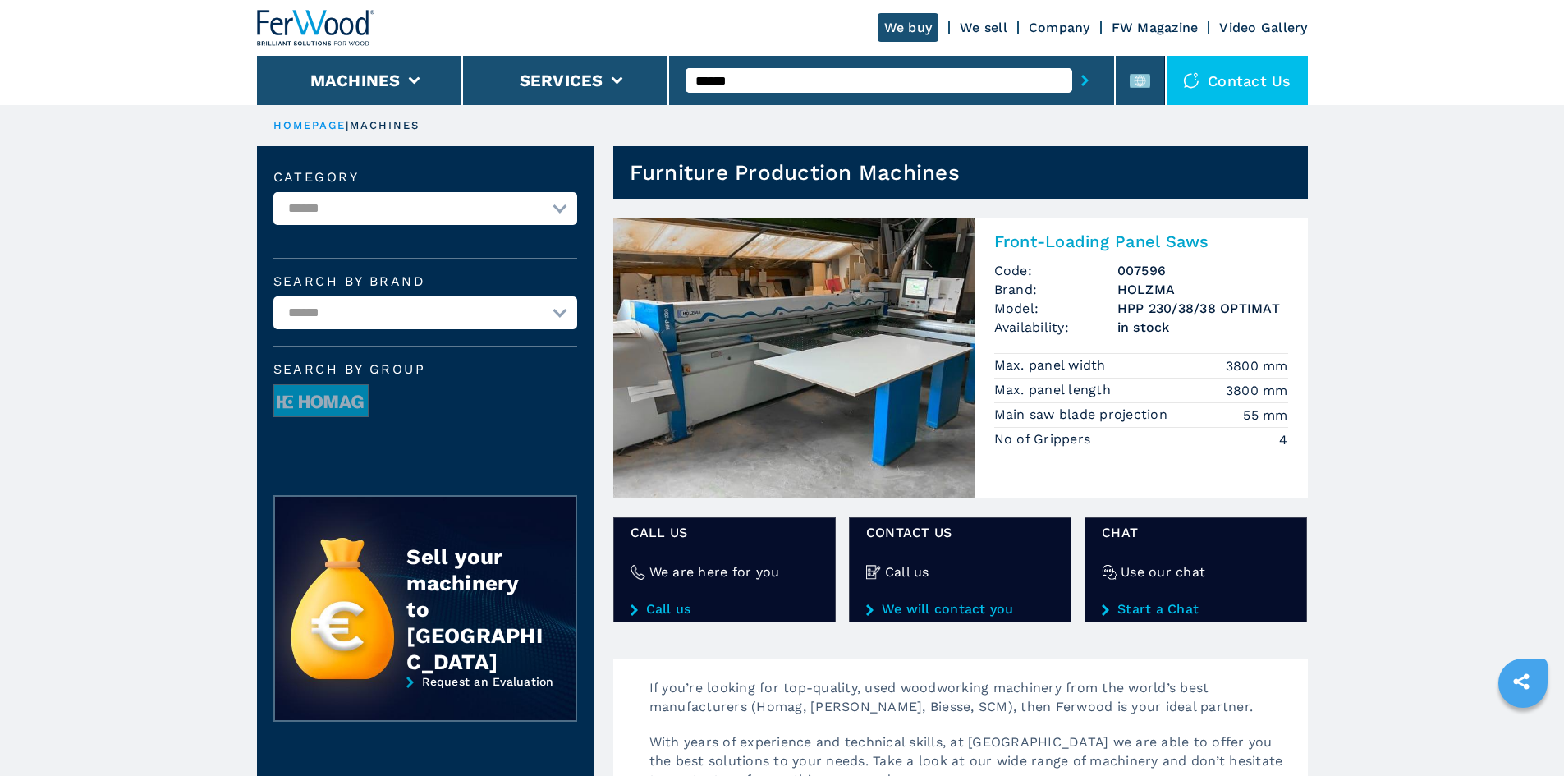
click at [1064, 237] on h2 "Front-Loading Panel Saws" at bounding box center [1142, 242] width 294 height 20
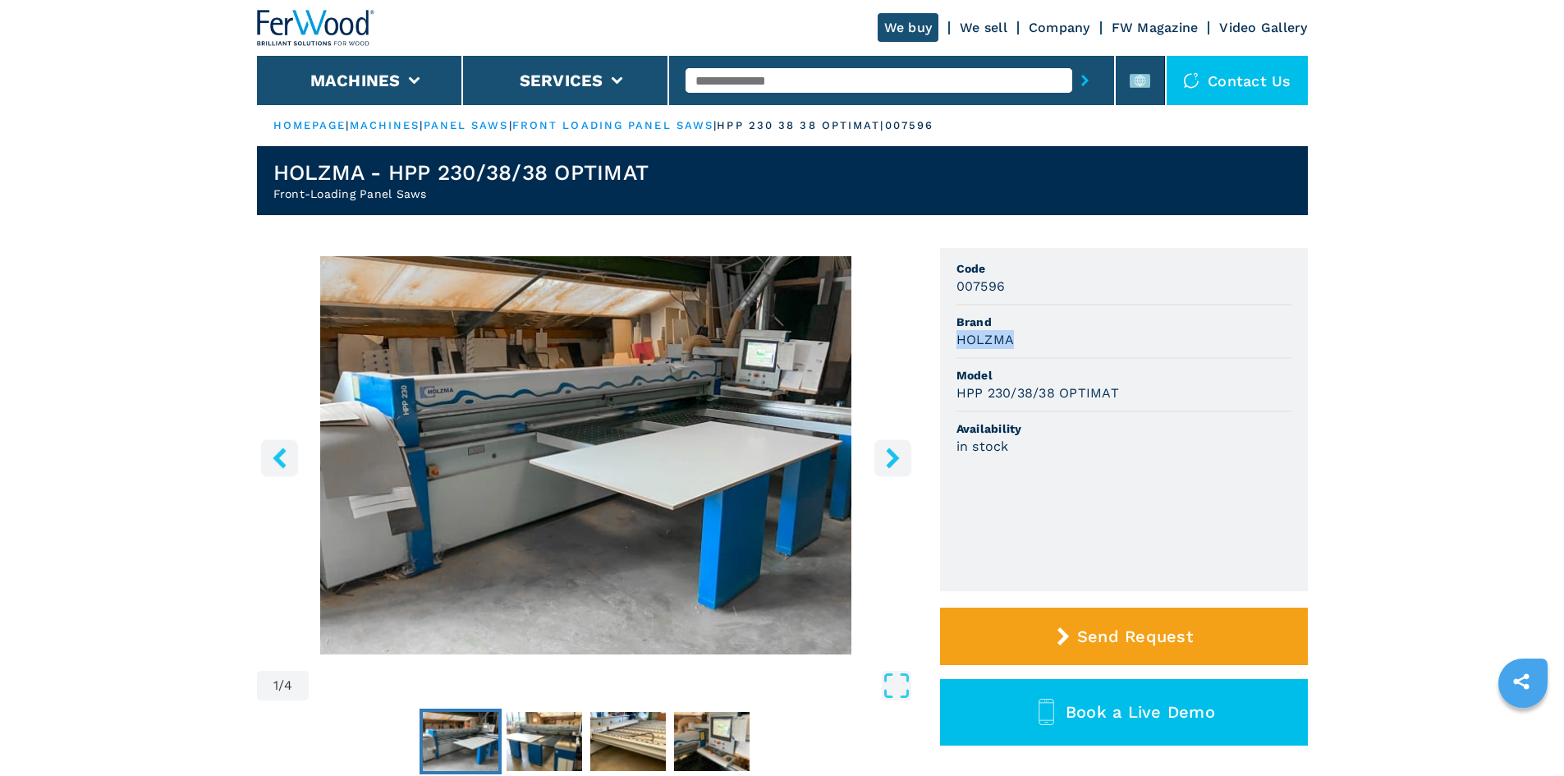
drag, startPoint x: 965, startPoint y: 340, endPoint x: 1023, endPoint y: 344, distance: 58.5
click at [1023, 344] on div "HOLZMA" at bounding box center [1124, 339] width 335 height 19
click at [1105, 362] on li "Model HPP 230/38/38 OPTIMAT" at bounding box center [1124, 385] width 335 height 53
drag, startPoint x: 1122, startPoint y: 390, endPoint x: 942, endPoint y: 391, distance: 179.9
click at [942, 391] on ul "Code 007596 Brand HOLZMA Model HPP 230/38/38 OPTIMAT Availability in stock" at bounding box center [1124, 419] width 368 height 343
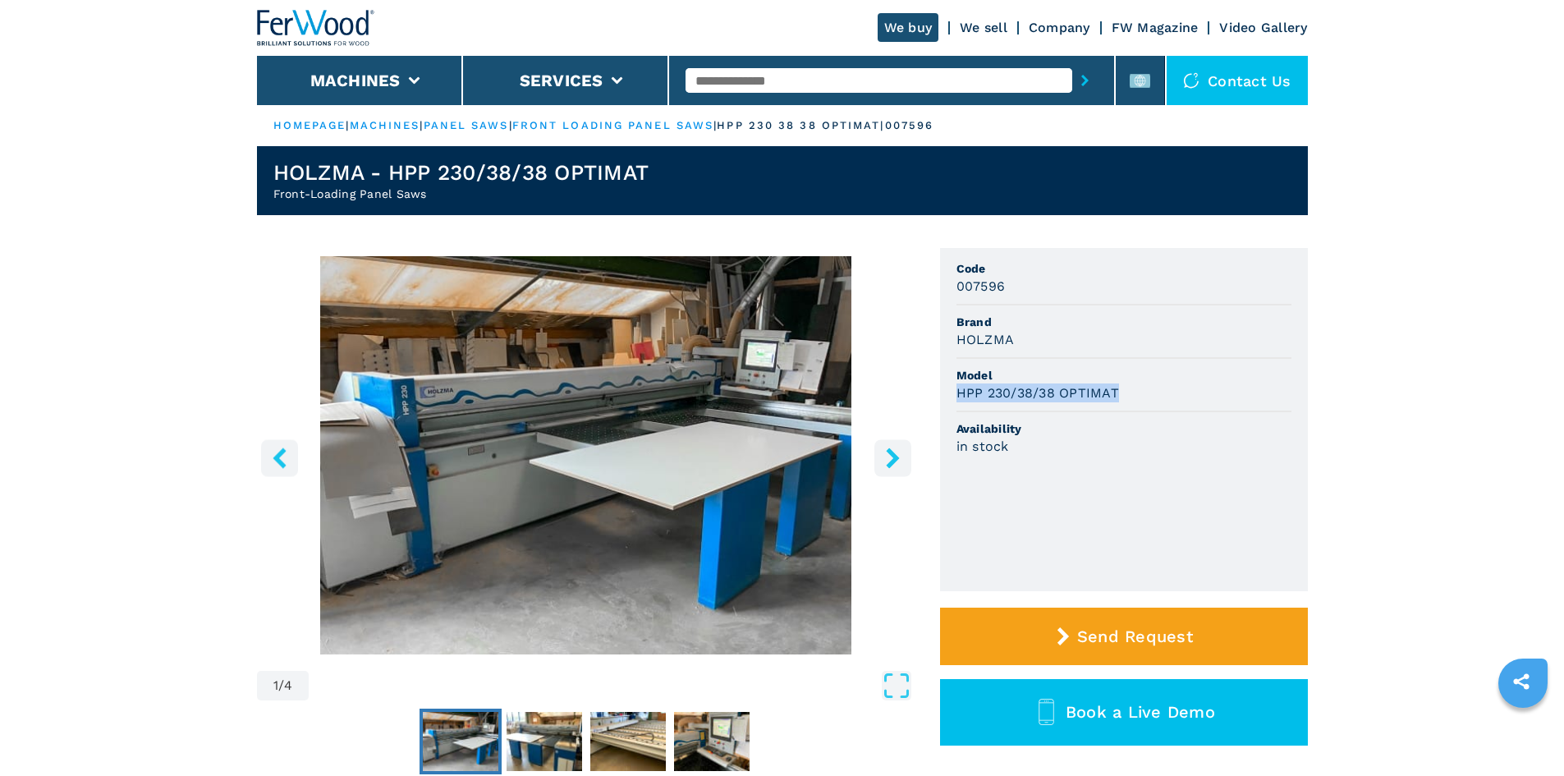
copy h3 "HPP 230/38/38 OPTIMAT"
click at [1242, 398] on div "HPP 230/38/38 OPTIMAT" at bounding box center [1124, 393] width 335 height 19
drag, startPoint x: 1002, startPoint y: 284, endPoint x: 932, endPoint y: 281, distance: 69.9
click at [932, 281] on div "1 / 4 Unit Measure ****** ******** Code 007596 Brand HOLZMA Model HPP 230/38/38…" at bounding box center [782, 536] width 1051 height 576
copy h3 "007596"
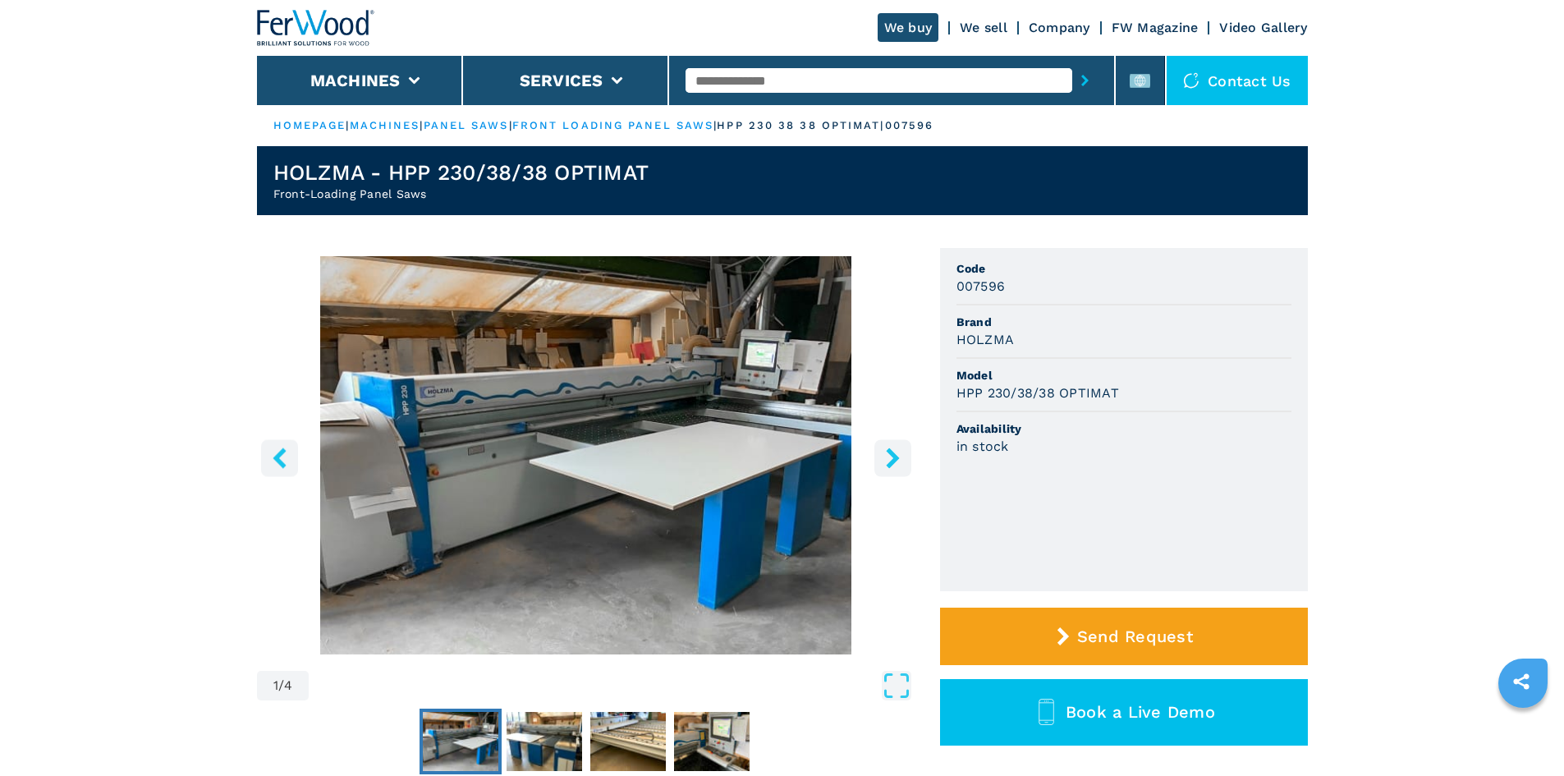
click at [1150, 321] on span "Brand" at bounding box center [1124, 322] width 335 height 16
